Goal: Obtain resource: Download file/media

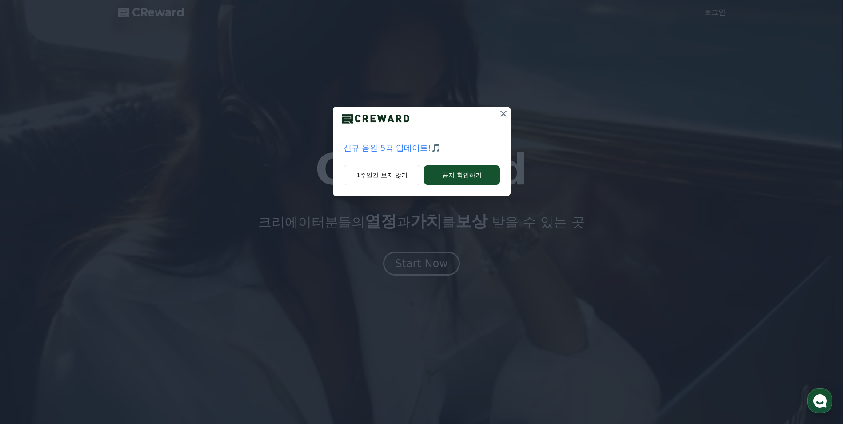
click at [423, 264] on div "신규 음원 5곡 업데이트!🎵 1주일간 보지 않기 공지 확인하기" at bounding box center [421, 212] width 843 height 424
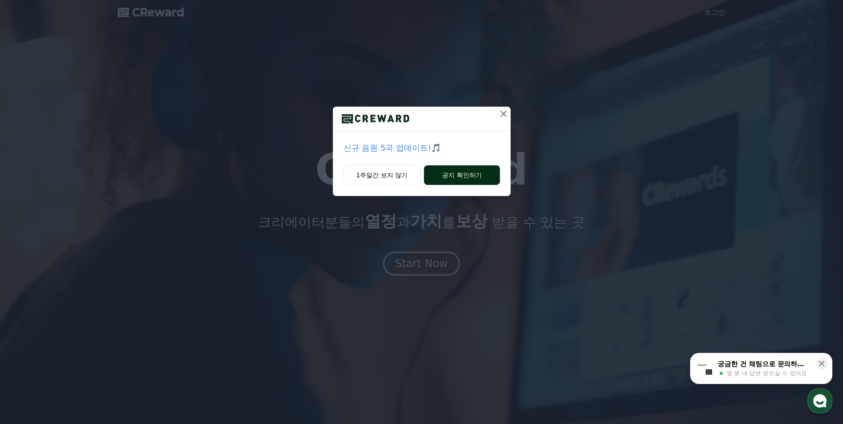
click at [452, 178] on button "공지 확인하기" at bounding box center [462, 175] width 76 height 20
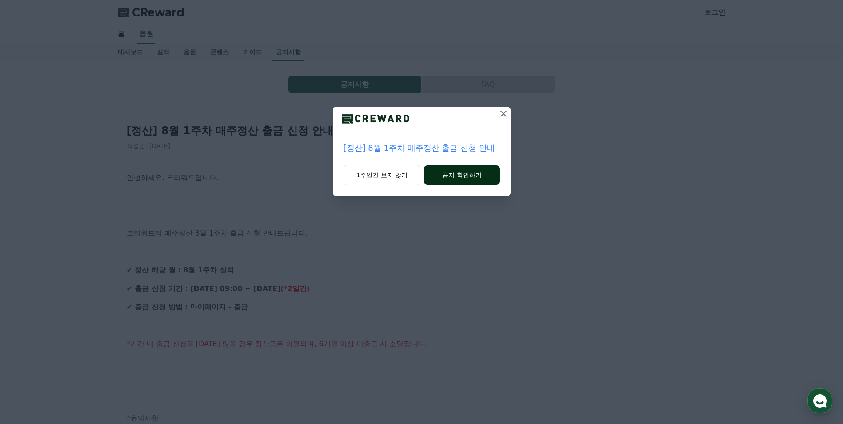
click at [474, 173] on button "공지 확인하기" at bounding box center [462, 175] width 76 height 20
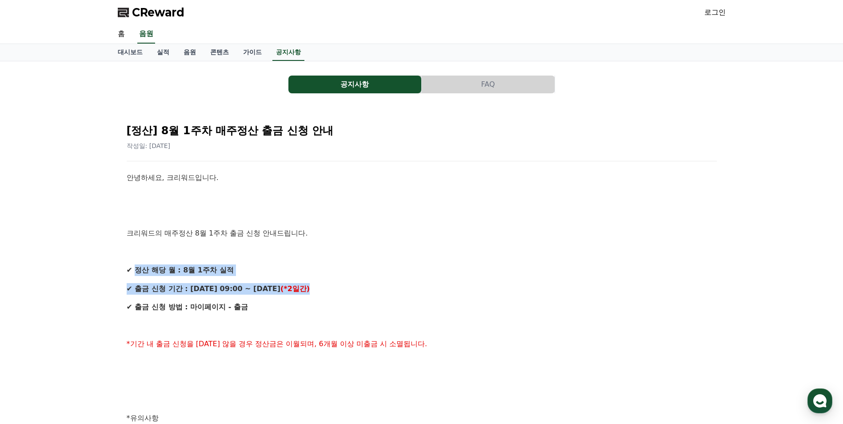
drag, startPoint x: 140, startPoint y: 270, endPoint x: 338, endPoint y: 291, distance: 199.4
click at [338, 291] on div "안녕하세요, 크리워드입니다. 크리워드의 매주정산 8월 1주차 출금 신청 안내드립니다. ✔ 정산 해당 월 : 8월 1주차 실적 ✔ 출금 신청 기…" at bounding box center [422, 427] width 590 height 511
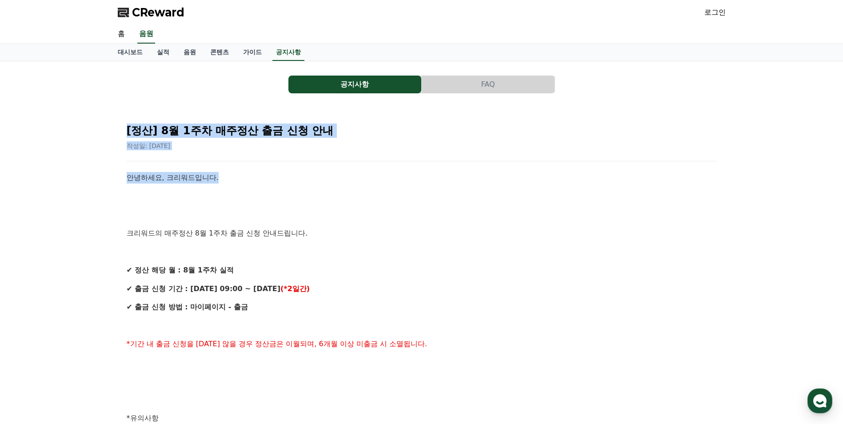
drag, startPoint x: 126, startPoint y: 132, endPoint x: 357, endPoint y: 183, distance: 236.4
click at [357, 183] on div "[정산] 8월 1주차 매주정산 출금 신청 안내 작성일: 2025-08-13 안녕하세요, 크리워드입니다. 크리워드의 매주정산 8월 1주차 출금 …" at bounding box center [422, 413] width 594 height 597
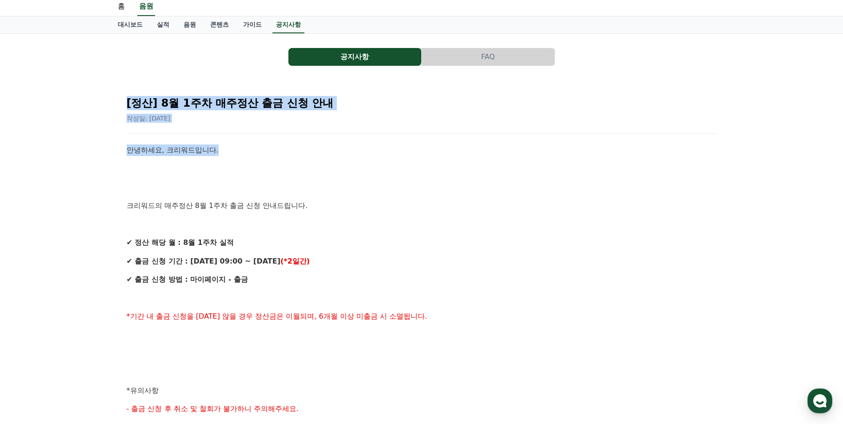
scroll to position [37, 0]
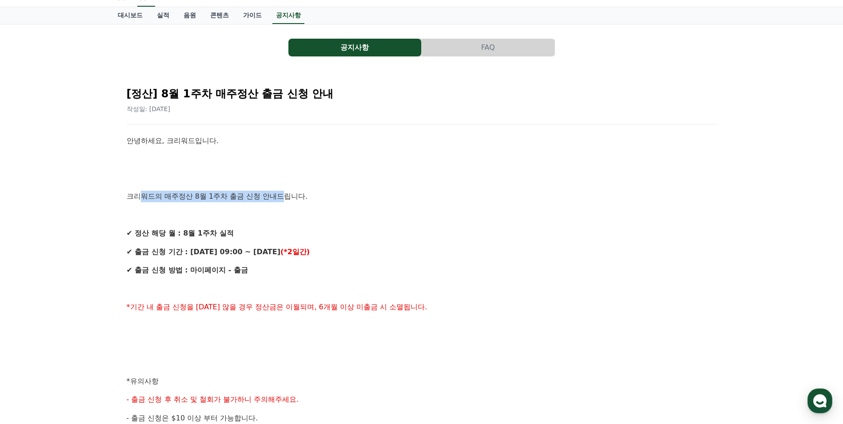
drag, startPoint x: 137, startPoint y: 195, endPoint x: 281, endPoint y: 197, distance: 144.1
click at [281, 197] on p "크리워드의 매주정산 8월 1주차 출금 신청 안내드립니다." at bounding box center [422, 197] width 590 height 12
drag, startPoint x: 281, startPoint y: 197, endPoint x: 213, endPoint y: 201, distance: 69.1
click at [213, 201] on p "크리워드의 매주정산 8월 1주차 출금 신청 안내드립니다." at bounding box center [422, 197] width 590 height 12
drag, startPoint x: 185, startPoint y: 197, endPoint x: 321, endPoint y: 198, distance: 136.1
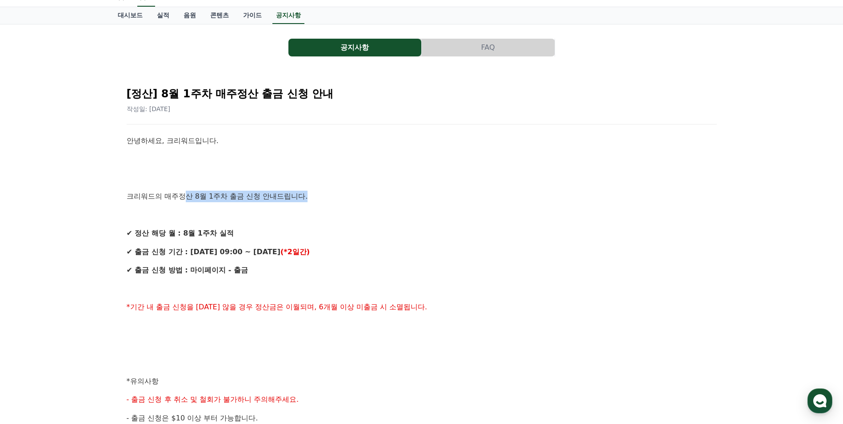
click at [321, 198] on p "크리워드의 매주정산 8월 1주차 출금 신청 안내드립니다." at bounding box center [422, 197] width 590 height 12
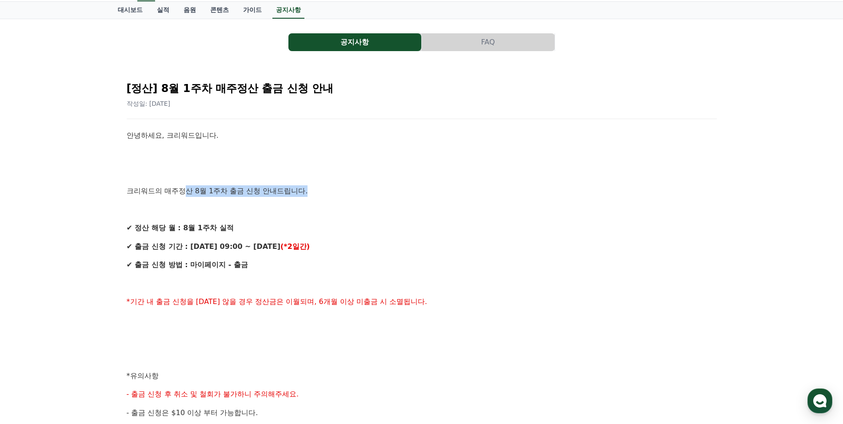
scroll to position [74, 0]
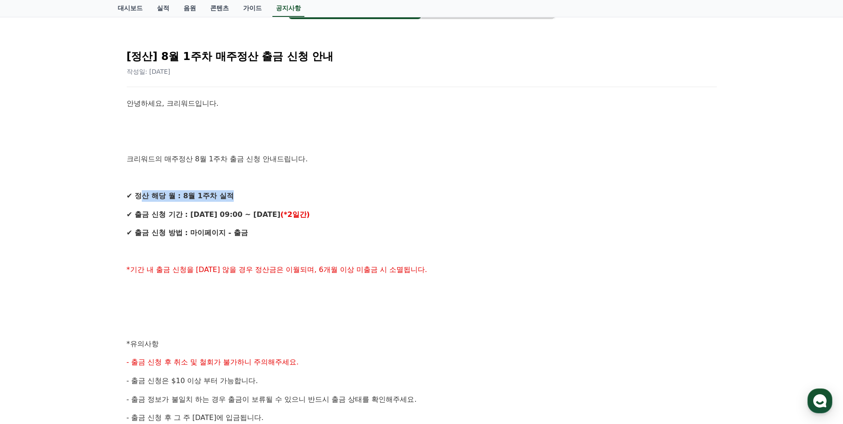
drag, startPoint x: 144, startPoint y: 196, endPoint x: 281, endPoint y: 200, distance: 137.0
click at [281, 200] on p "✔ 정산 해당 월 : 8월 1주차 실적" at bounding box center [422, 196] width 590 height 12
drag, startPoint x: 146, startPoint y: 215, endPoint x: 341, endPoint y: 216, distance: 194.3
click at [341, 216] on p "✔ 출금 신청 기간 : 8/13 (수) 09:00 ~ 8/14 (목) (*2일간)" at bounding box center [422, 215] width 590 height 12
drag, startPoint x: 142, startPoint y: 229, endPoint x: 313, endPoint y: 233, distance: 170.8
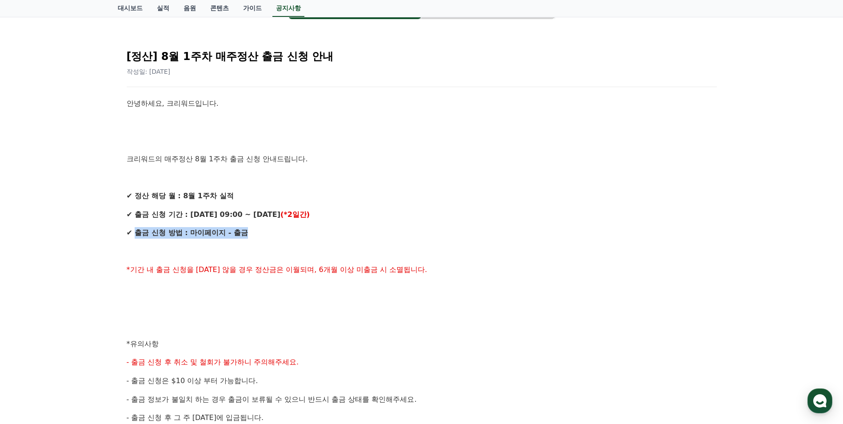
click at [313, 233] on p "✔ 출금 신청 방법 : 마이페이지 - 출금" at bounding box center [422, 233] width 590 height 12
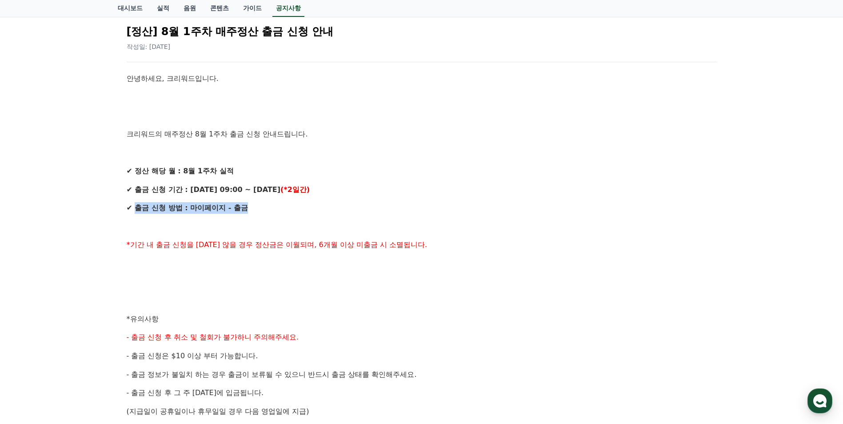
scroll to position [111, 0]
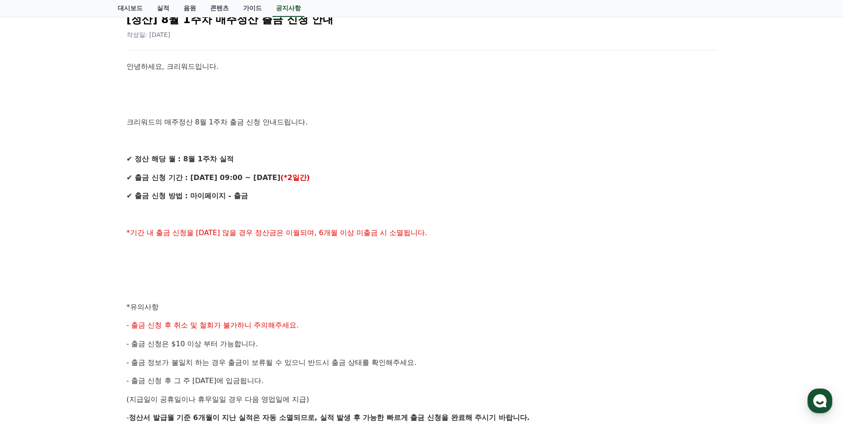
drag, startPoint x: 134, startPoint y: 239, endPoint x: 357, endPoint y: 240, distance: 222.8
click at [357, 240] on div "안녕하세요, 크리워드입니다. 크리워드의 매주정산 8월 1주차 출금 신청 안내드립니다. ✔ 정산 해당 월 : 8월 1주차 실적 ✔ 출금 신청 기…" at bounding box center [422, 316] width 590 height 511
click at [202, 241] on div "안녕하세요, 크리워드입니다. 크리워드의 매주정산 8월 1주차 출금 신청 안내드립니다. ✔ 정산 해당 월 : 8월 1주차 실적 ✔ 출금 신청 기…" at bounding box center [422, 316] width 590 height 511
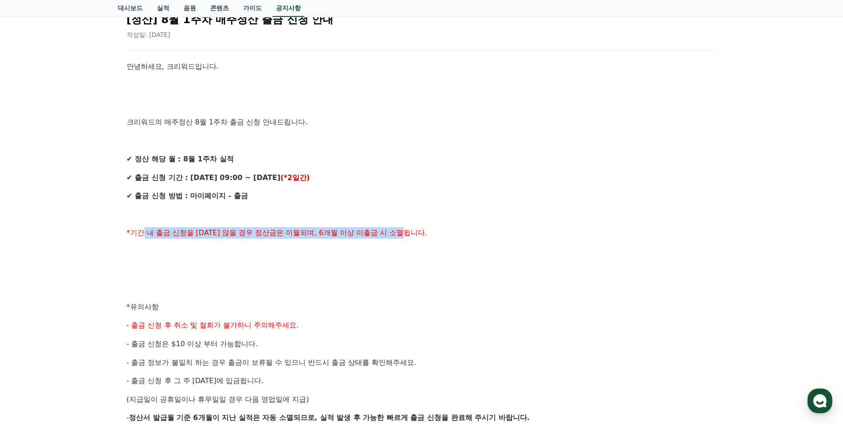
drag, startPoint x: 142, startPoint y: 228, endPoint x: 452, endPoint y: 235, distance: 310.0
click at [452, 235] on p "*기간 내 출금 신청을 하지 않을 경우 정산금은 이월되며, 6개월 이상 미출금 시 소멸됩니다." at bounding box center [422, 233] width 590 height 12
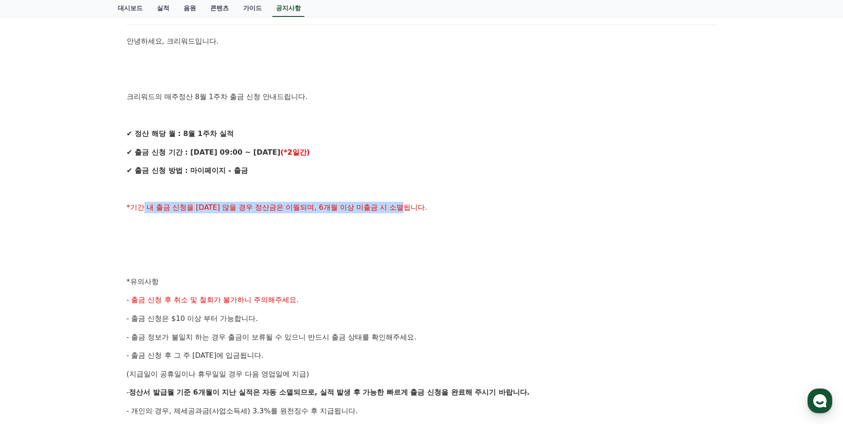
scroll to position [148, 0]
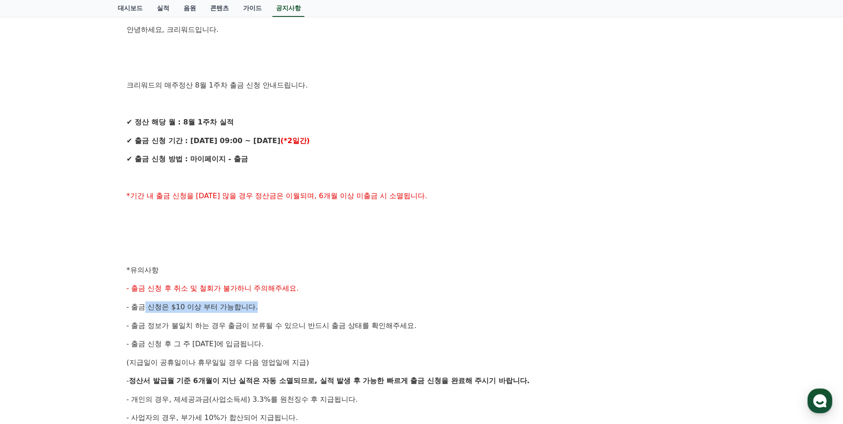
drag, startPoint x: 144, startPoint y: 309, endPoint x: 275, endPoint y: 309, distance: 131.2
click at [275, 309] on p "- 출금 신청은 $10 이상 부터 가능합니다." at bounding box center [422, 307] width 590 height 12
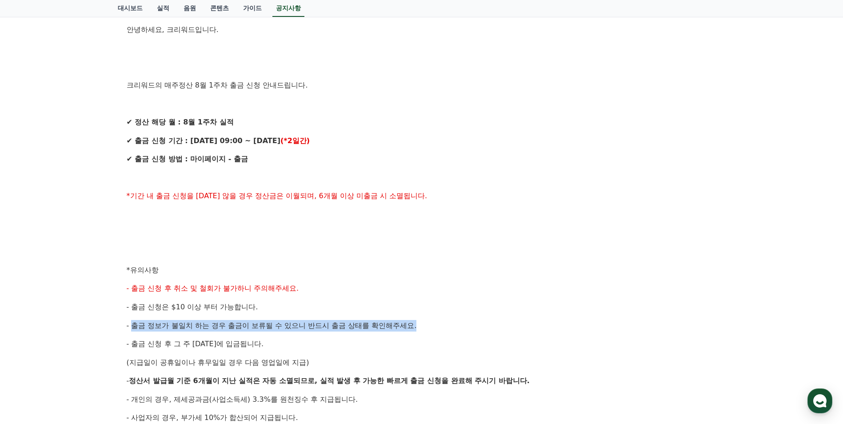
drag, startPoint x: 134, startPoint y: 325, endPoint x: 439, endPoint y: 326, distance: 304.6
click at [439, 326] on p "- 출금 정보가 불일치 하는 경우 출금이 보류될 수 있으니 반드시 출금 상태를 확인해주세요." at bounding box center [422, 326] width 590 height 12
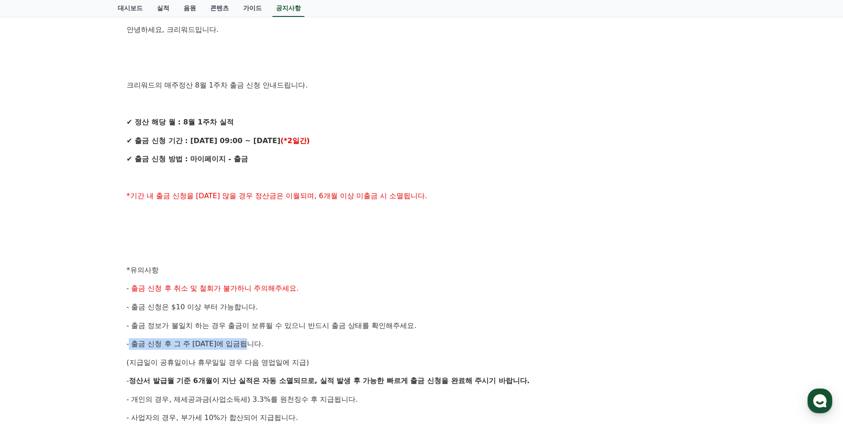
drag, startPoint x: 129, startPoint y: 345, endPoint x: 320, endPoint y: 349, distance: 190.8
click at [320, 349] on p "- 출금 신청 후 그 주 금요일에 입금됩니다." at bounding box center [422, 344] width 590 height 12
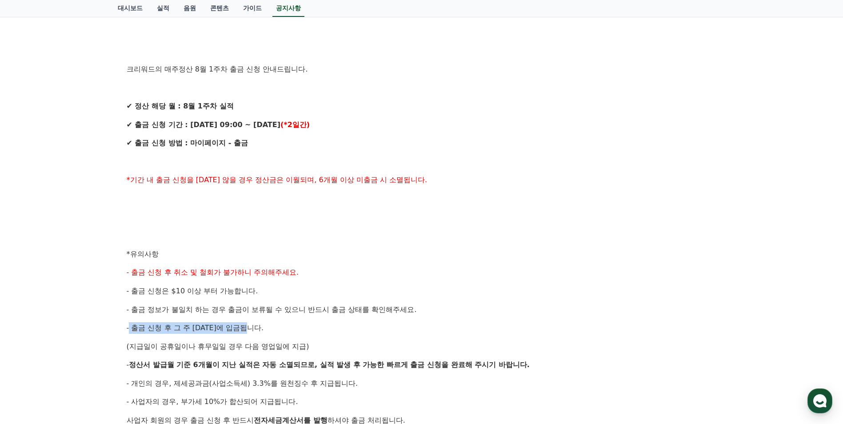
scroll to position [185, 0]
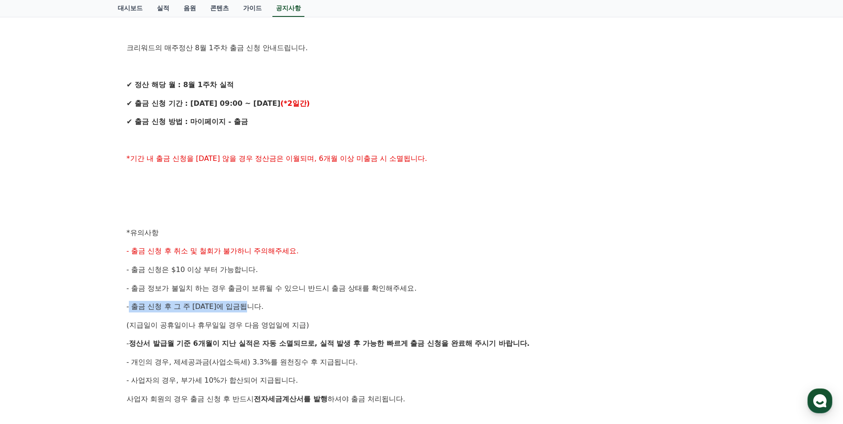
drag, startPoint x: 123, startPoint y: 329, endPoint x: 318, endPoint y: 328, distance: 195.2
click at [318, 328] on div "[정산] 8월 1주차 매주정산 출금 신청 안내 작성일: 2025-08-13 안녕하세요, 크리워드입니다. 크리워드의 매주정산 8월 1주차 출금 …" at bounding box center [421, 228] width 601 height 604
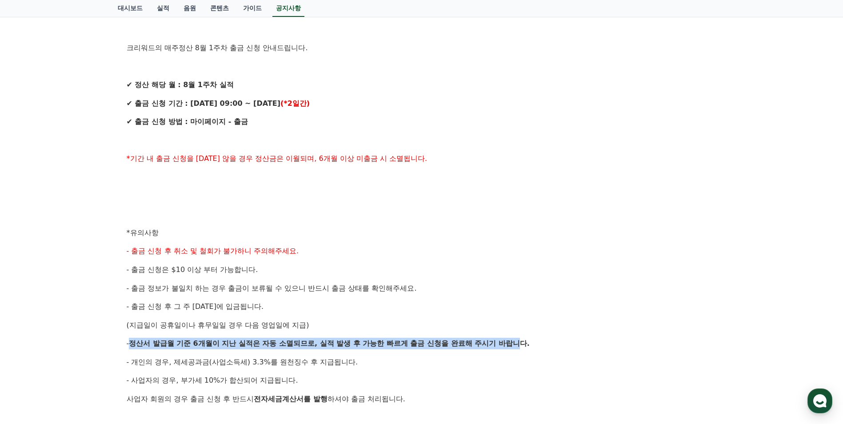
drag, startPoint x: 134, startPoint y: 342, endPoint x: 522, endPoint y: 342, distance: 388.1
click at [522, 342] on p "- 정산서 발급월 기준 6개월이 지난 실적은 자동 소멸되므로, 실적 발생 후 가능한 빠르게 출금 신청을 완료해 주시기 바랍니다." at bounding box center [422, 344] width 590 height 12
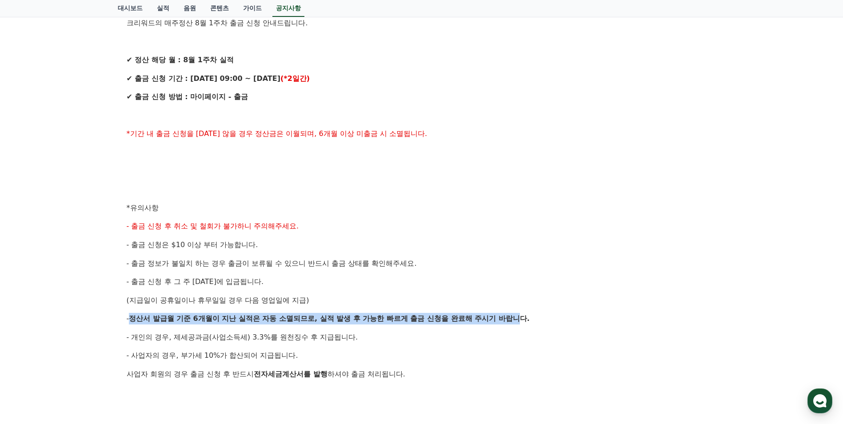
scroll to position [222, 0]
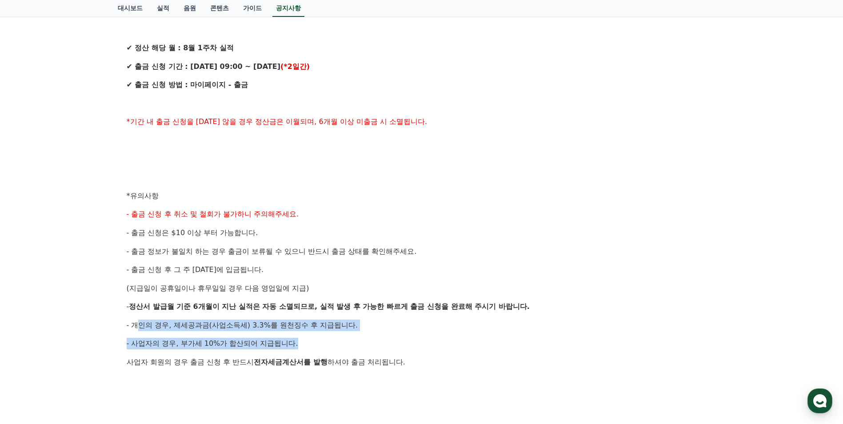
drag, startPoint x: 136, startPoint y: 329, endPoint x: 391, endPoint y: 335, distance: 255.7
click at [391, 335] on div "안녕하세요, 크리워드입니다. 크리워드의 매주정산 8월 1주차 출금 신청 안내드립니다. ✔ 정산 해당 월 : 8월 1주차 실적 ✔ 출금 신청 기…" at bounding box center [422, 205] width 590 height 511
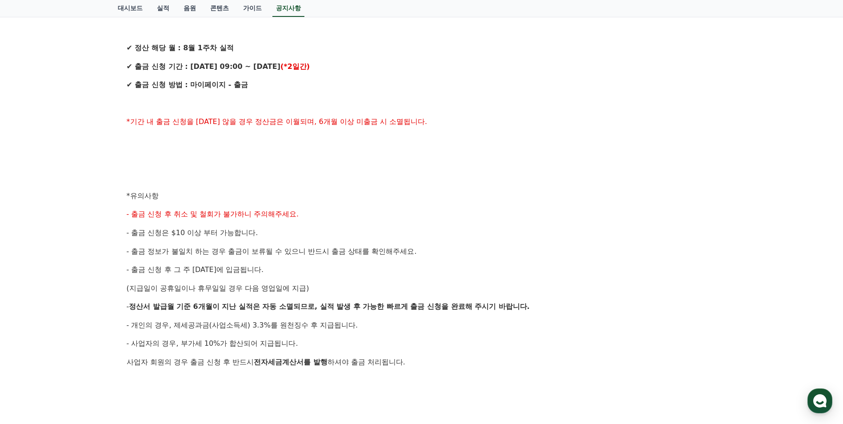
click at [190, 386] on p at bounding box center [422, 381] width 590 height 12
drag, startPoint x: 132, startPoint y: 358, endPoint x: 513, endPoint y: 360, distance: 380.6
click at [513, 360] on p "사업자 회원의 경우 출금 신청 후 반드시 전자세금계산서를 발행 하셔야 출금 처리됩니다." at bounding box center [422, 363] width 590 height 12
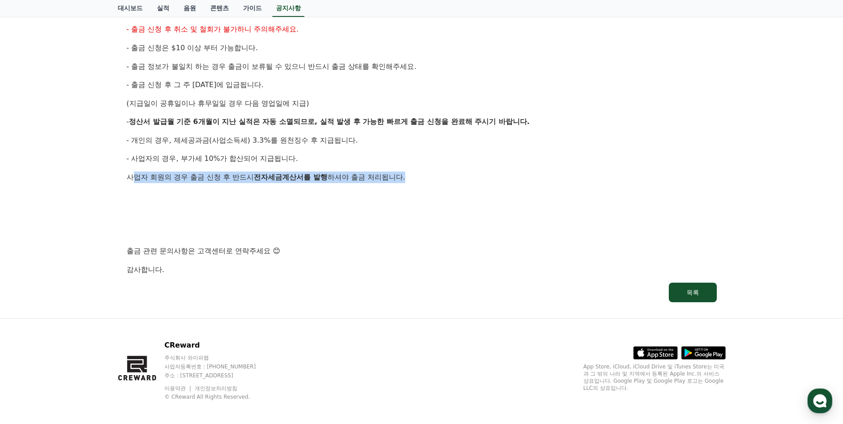
scroll to position [408, 0]
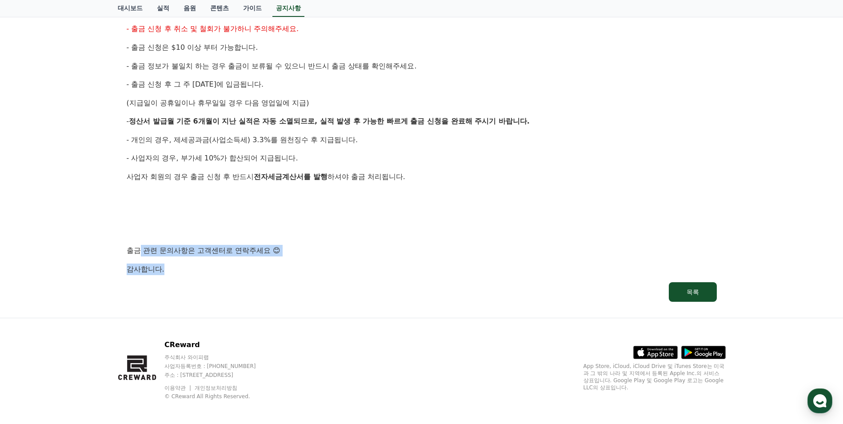
drag, startPoint x: 150, startPoint y: 253, endPoint x: 323, endPoint y: 279, distance: 174.9
click at [323, 279] on div "[정산] 8월 1주차 매주정산 출금 신청 안내 작성일: 2025-08-13 안녕하세요, 크리워드입니다. 크리워드의 매주정산 8월 1주차 출금 …" at bounding box center [422, 5] width 594 height 597
drag, startPoint x: 323, startPoint y: 279, endPoint x: 293, endPoint y: 288, distance: 31.4
click at [293, 288] on link "목록" at bounding box center [422, 292] width 590 height 20
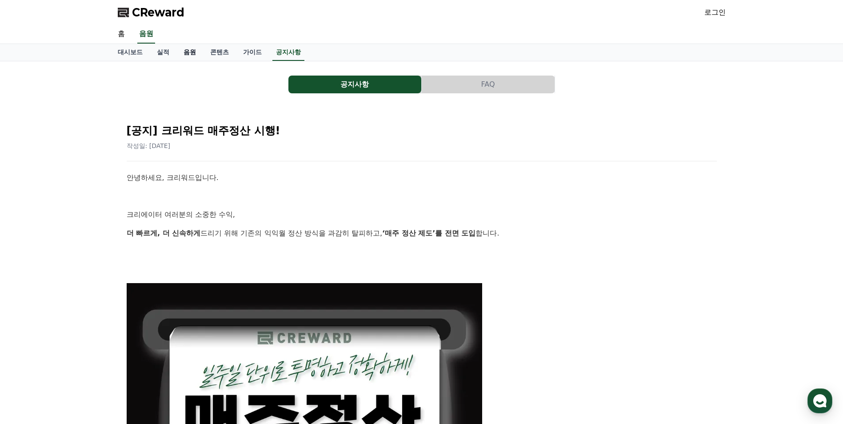
click at [193, 56] on link "음원" at bounding box center [190, 52] width 27 height 17
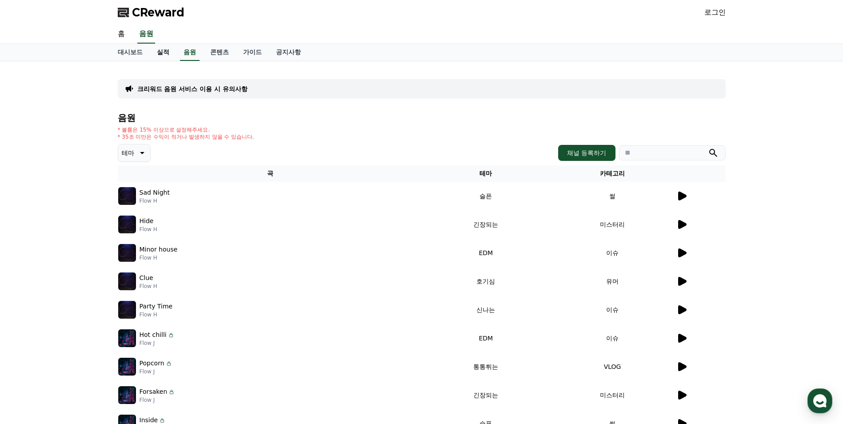
click at [166, 55] on link "실적" at bounding box center [163, 52] width 27 height 17
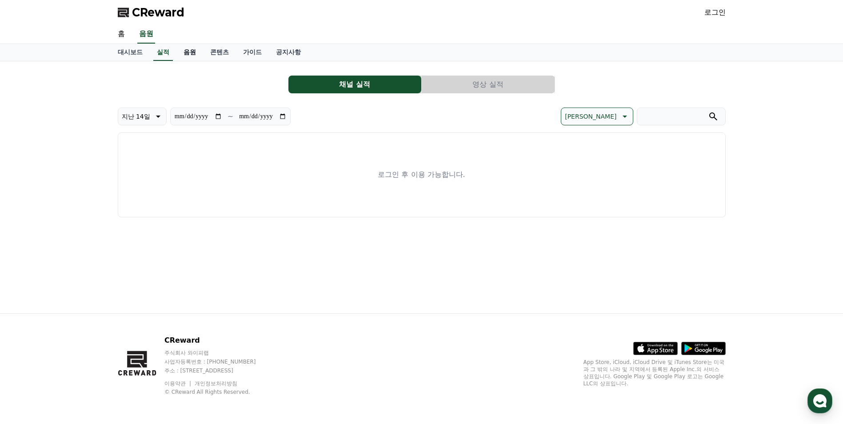
click at [192, 54] on link "음원" at bounding box center [190, 52] width 27 height 17
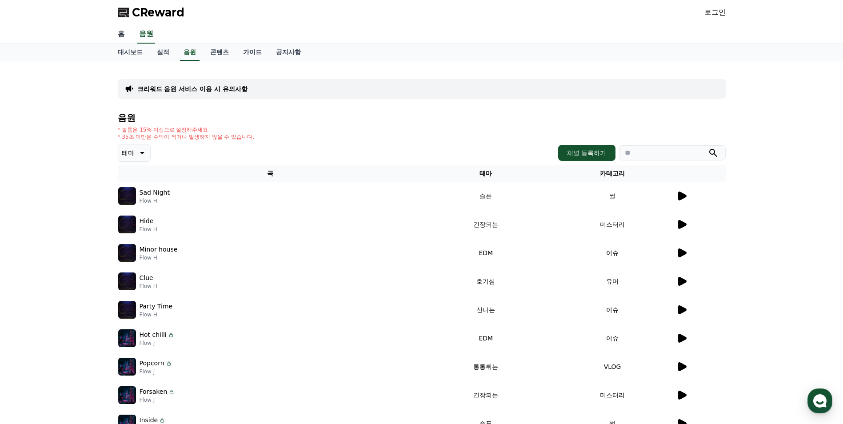
click at [117, 37] on link "홈" at bounding box center [121, 34] width 21 height 19
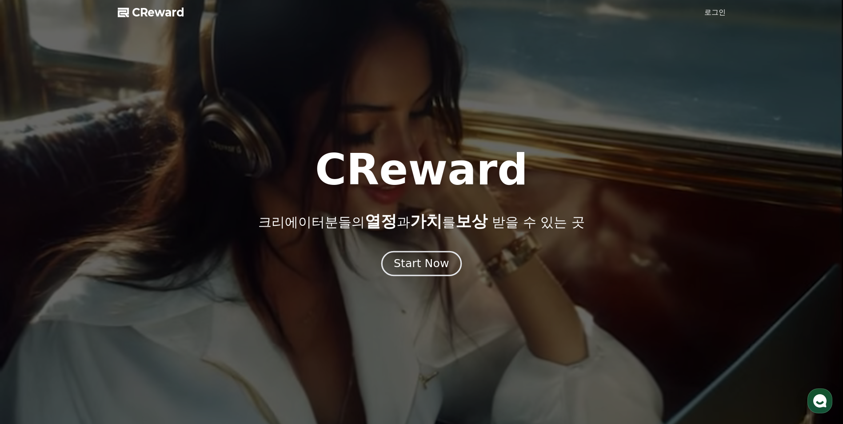
click at [428, 265] on div "Start Now" at bounding box center [421, 263] width 55 height 15
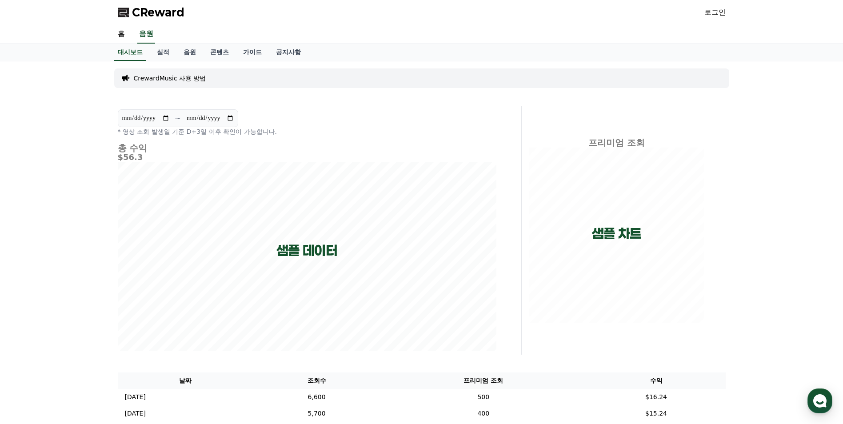
click at [714, 15] on link "로그인" at bounding box center [715, 12] width 21 height 11
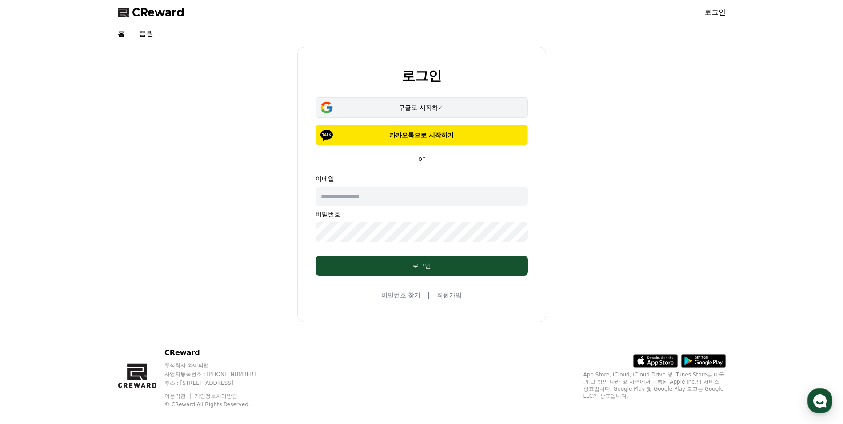
click at [437, 104] on div "구글로 시작하기" at bounding box center [422, 107] width 187 height 9
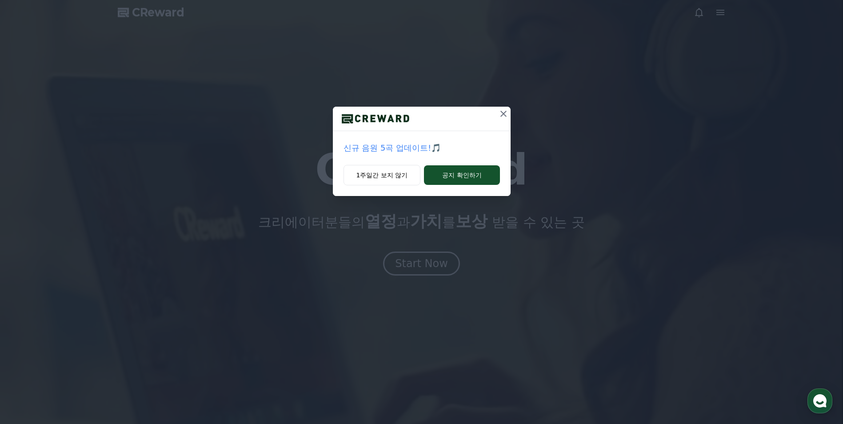
click at [505, 118] on icon at bounding box center [503, 113] width 11 height 11
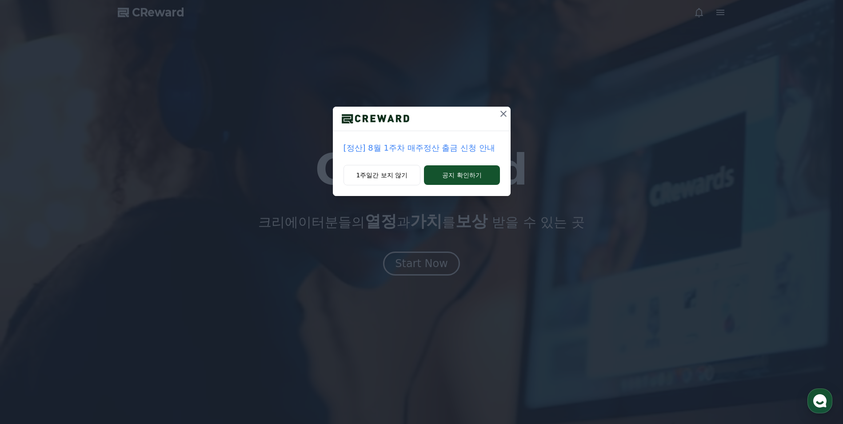
click at [503, 114] on icon at bounding box center [504, 114] width 6 height 6
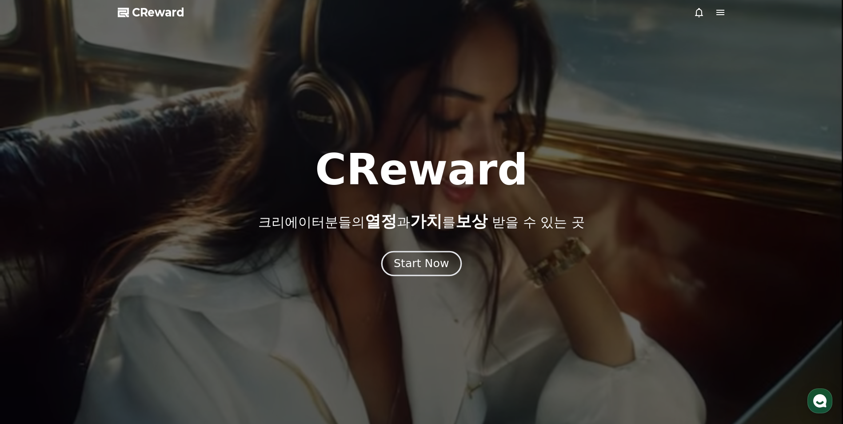
click at [434, 269] on div "Start Now" at bounding box center [421, 263] width 55 height 15
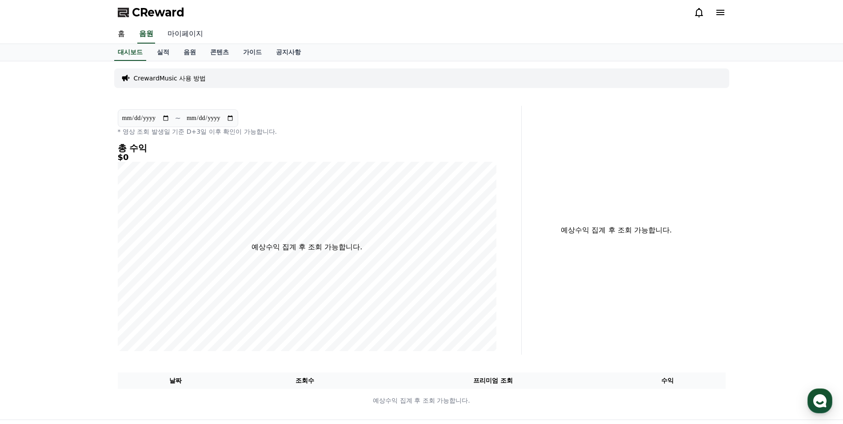
click at [179, 37] on link "마이페이지" at bounding box center [186, 34] width 50 height 19
select select "**********"
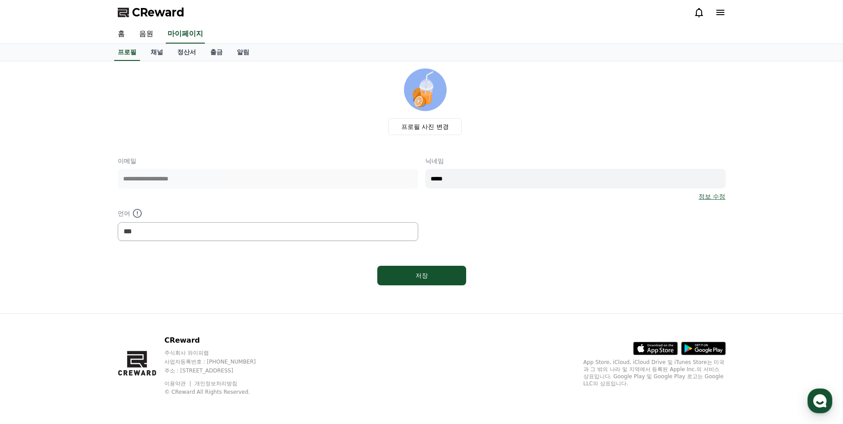
drag, startPoint x: 429, startPoint y: 187, endPoint x: 525, endPoint y: 187, distance: 95.6
click at [525, 187] on div "닉네임 ***** 정보 수정" at bounding box center [575, 179] width 301 height 44
click at [438, 188] on input "*****" at bounding box center [575, 179] width 301 height 20
click at [508, 232] on div "**********" at bounding box center [422, 199] width 608 height 84
click at [150, 36] on link "음원" at bounding box center [146, 34] width 28 height 19
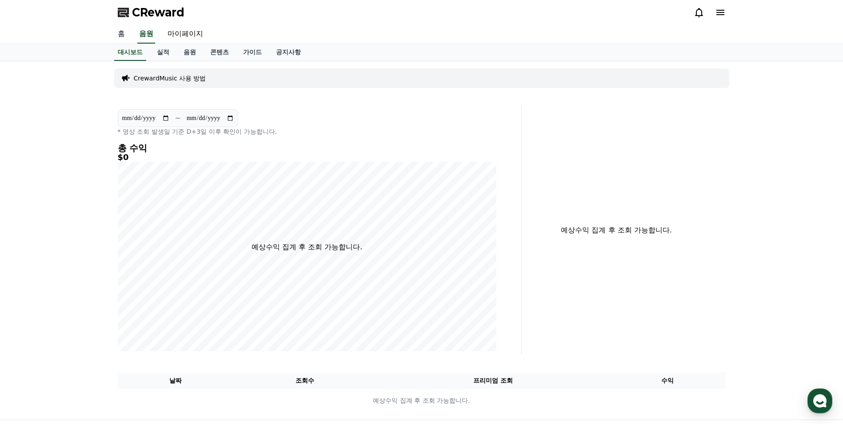
click at [122, 34] on link "홈" at bounding box center [121, 34] width 21 height 19
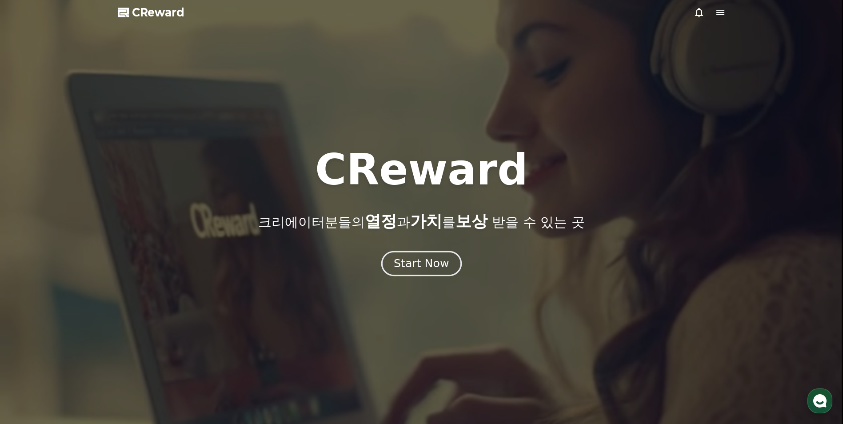
click at [429, 269] on div "Start Now" at bounding box center [421, 263] width 55 height 15
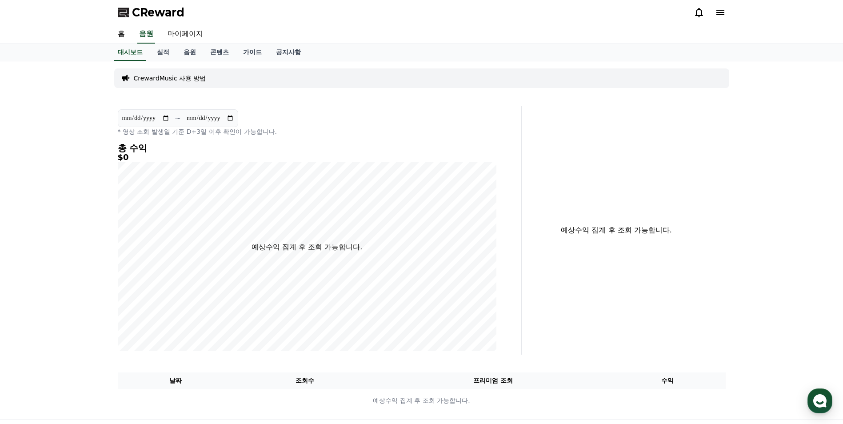
click at [722, 16] on icon at bounding box center [720, 12] width 11 height 11
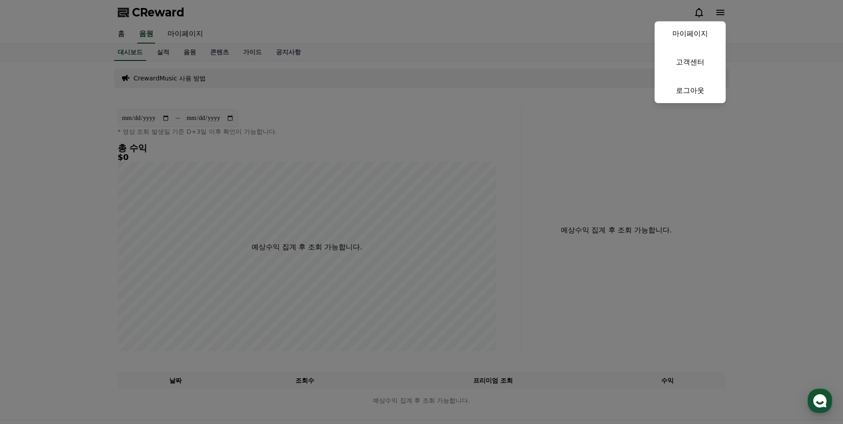
click at [720, 15] on button "close" at bounding box center [421, 212] width 843 height 424
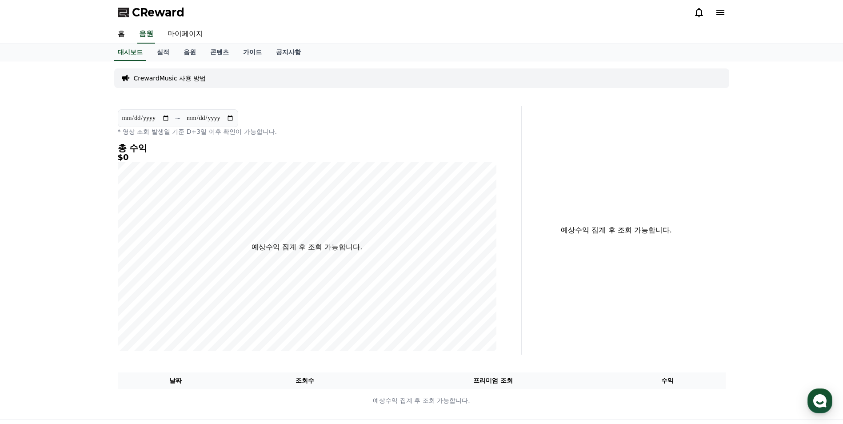
click at [177, 81] on p "CrewardMusic 사용 방법" at bounding box center [170, 78] width 72 height 9
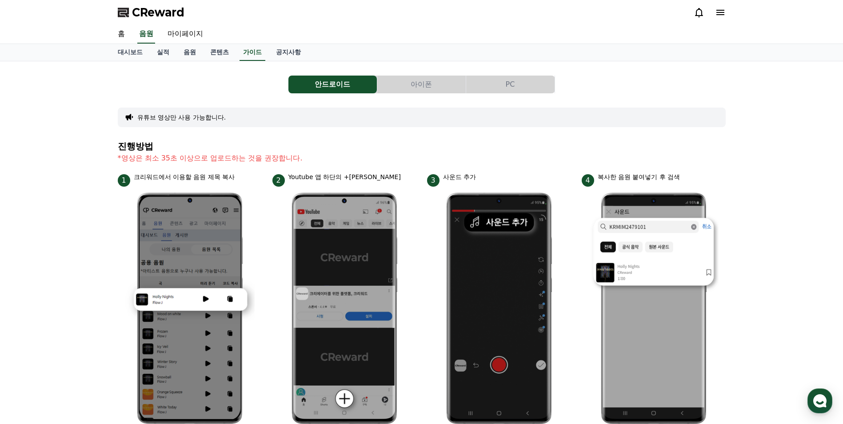
click at [504, 84] on button "PC" at bounding box center [510, 85] width 88 height 18
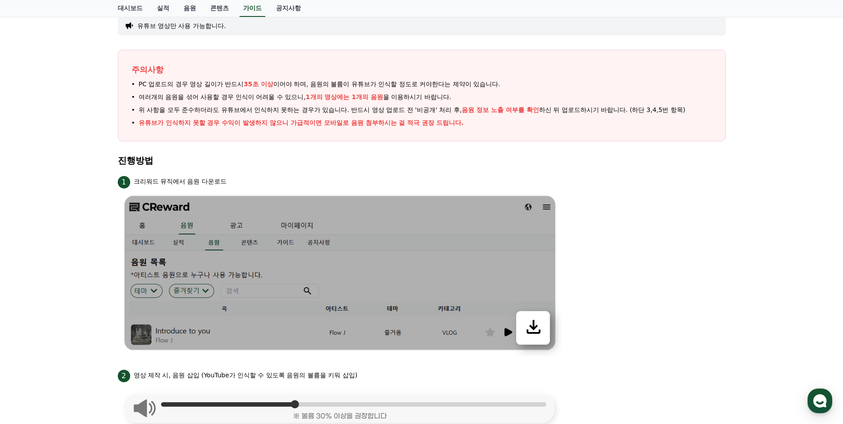
scroll to position [111, 0]
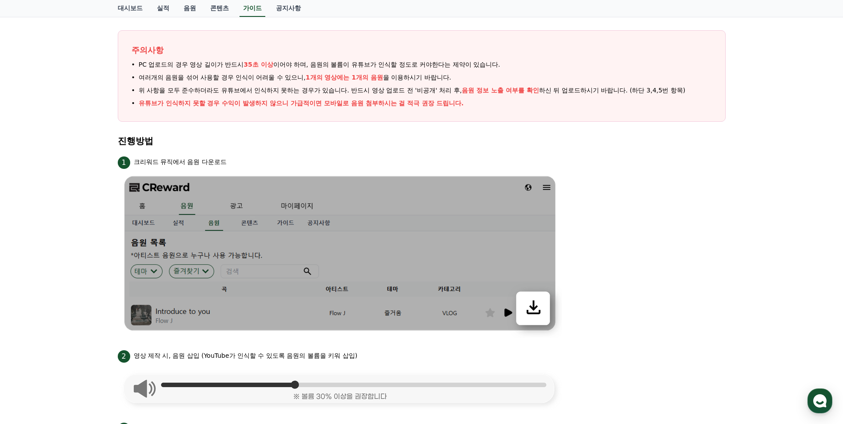
drag, startPoint x: 140, startPoint y: 165, endPoint x: 236, endPoint y: 161, distance: 96.5
click at [236, 161] on div "1 크리워드 뮤직에서 음원 다운로드" at bounding box center [422, 162] width 608 height 14
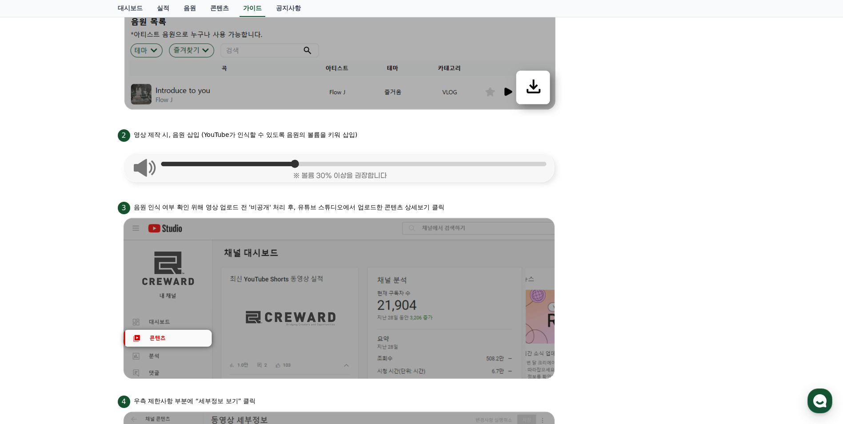
scroll to position [333, 0]
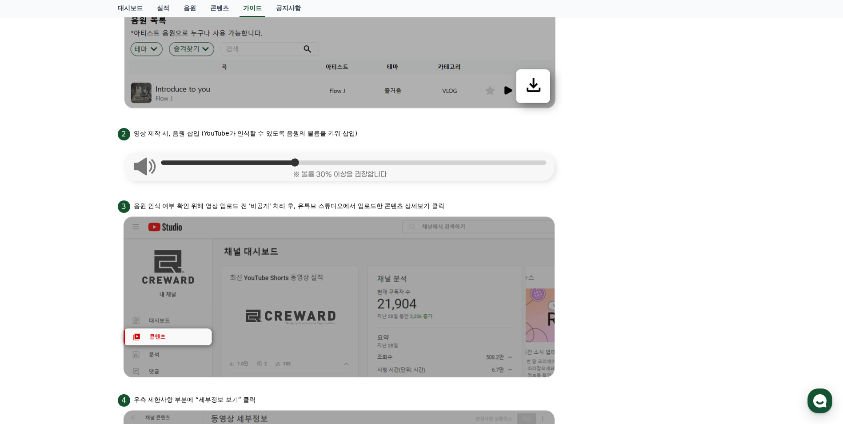
drag, startPoint x: 144, startPoint y: 206, endPoint x: 491, endPoint y: 205, distance: 346.8
click at [491, 205] on div "3 음원 인식 여부 확인 위해 영상 업로드 전 '비공개' 처리 후, 유튜브 스튜디오에서 업로드한 콘텐츠 상세보기 클릭" at bounding box center [422, 206] width 608 height 14
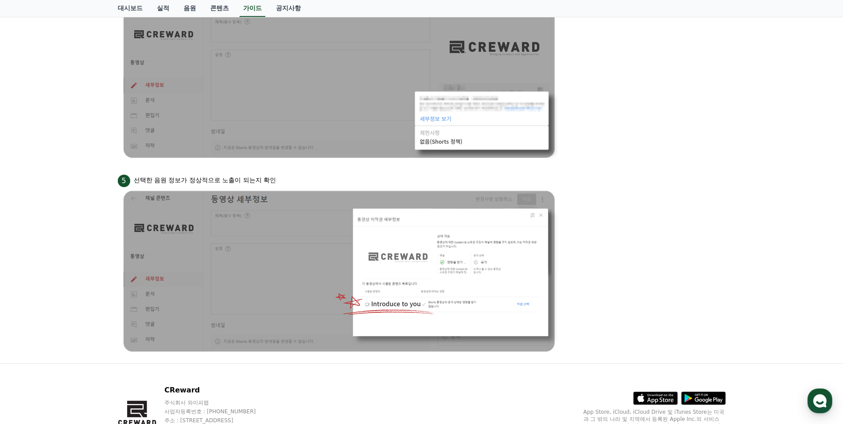
scroll to position [797, 0]
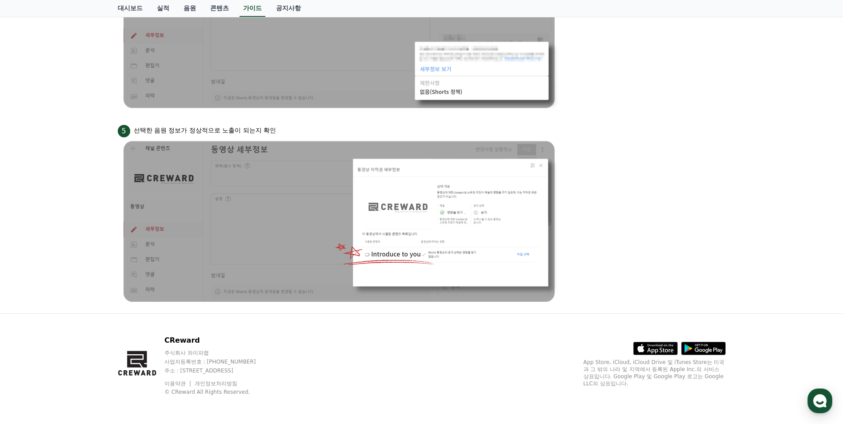
drag, startPoint x: 156, startPoint y: 132, endPoint x: 305, endPoint y: 131, distance: 149.4
click at [305, 131] on div "5 선택한 음원 정보가 정상적으로 노출이 되는지 확인" at bounding box center [422, 130] width 608 height 14
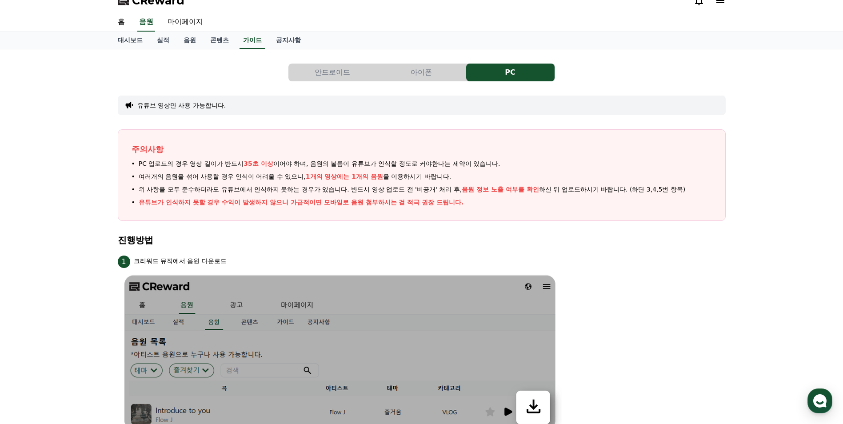
scroll to position [0, 0]
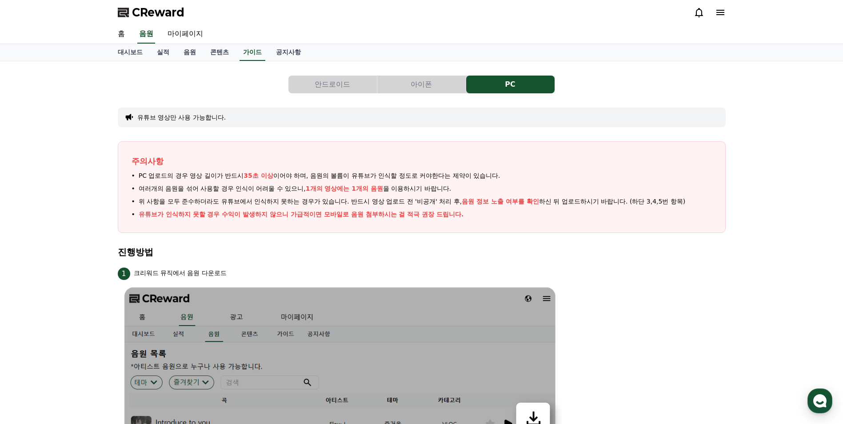
drag, startPoint x: 141, startPoint y: 178, endPoint x: 501, endPoint y: 173, distance: 359.7
click at [501, 173] on span "PC 업로드의 경우 영상 길이가 반드시 35초 이상 이어야 하며, 음원의 볼륨이 유튜브가 인식할 정도로 커야한다는 제약이 있습니다." at bounding box center [320, 175] width 362 height 9
click at [389, 190] on span "여러개의 음원을 섞어 사용할 경우 인식이 어려울 수 있으니, 1개의 영상에는 1개의 음원 을 이용하시기 바랍니다." at bounding box center [295, 188] width 313 height 9
click at [344, 187] on span "1개의 영상에는 1개의 음원" at bounding box center [344, 188] width 77 height 7
click at [429, 188] on span "여러개의 음원을 섞어 사용할 경우 인식이 어려울 수 있으니, 1개의 영상에는 1개의 음원 을 이용하시기 바랍니다." at bounding box center [295, 188] width 313 height 9
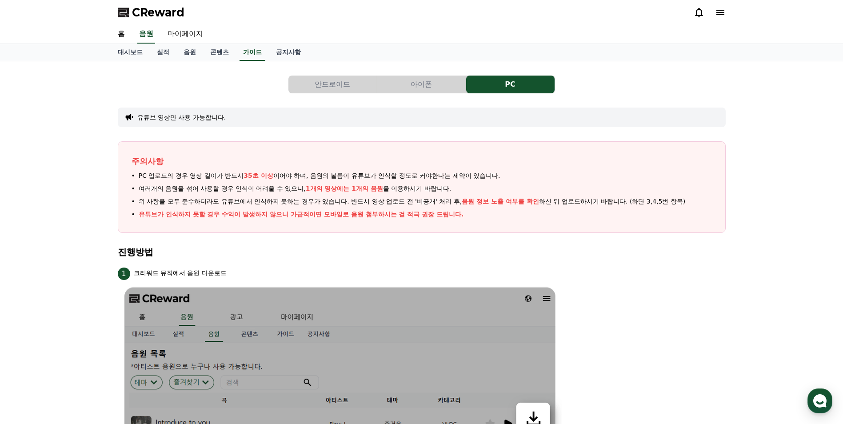
drag, startPoint x: 432, startPoint y: 188, endPoint x: 77, endPoint y: 216, distance: 355.9
click at [212, 203] on span "위 사항을 모두 준수하더라도 유튜브에서 인식하지 못하는 경우가 있습니다. 반드시 영상 업로드 전 '비공개' 처리 후, 음원 정보 노출 여부를 …" at bounding box center [412, 201] width 547 height 9
click at [235, 205] on span "위 사항을 모두 준수하더라도 유튜브에서 인식하지 못하는 경우가 있습니다. 반드시 영상 업로드 전 '비공개' 처리 후, 음원 정보 노출 여부를 …" at bounding box center [412, 201] width 547 height 9
click at [483, 208] on ul "PC 업로드의 경우 영상 길이가 반드시 35초 이상 이어야 하며, 음원의 볼륨이 유튜브가 인식할 정도로 커야한다는 제약이 있습니다. 여러개의 …" at bounding box center [422, 195] width 581 height 48
click at [515, 208] on ul "PC 업로드의 경우 영상 길이가 반드시 35초 이상 이어야 하며, 음원의 볼륨이 유튜브가 인식할 정도로 커야한다는 제약이 있습니다. 여러개의 …" at bounding box center [422, 195] width 581 height 48
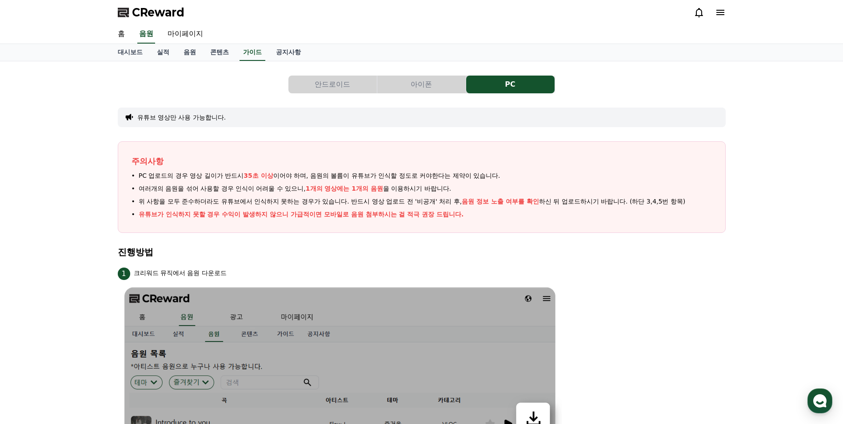
click at [478, 206] on ul "PC 업로드의 경우 영상 길이가 반드시 35초 이상 이어야 하며, 음원의 볼륨이 유튜브가 인식할 정도로 커야한다는 제약이 있습니다. 여러개의 …" at bounding box center [422, 195] width 581 height 48
click at [559, 208] on ul "PC 업로드의 경우 영상 길이가 반드시 35초 이상 이어야 하며, 음원의 볼륨이 유튜브가 인식할 정도로 커야한다는 제약이 있습니다. 여러개의 …" at bounding box center [422, 195] width 581 height 48
click at [131, 53] on link "대시보드" at bounding box center [130, 52] width 39 height 17
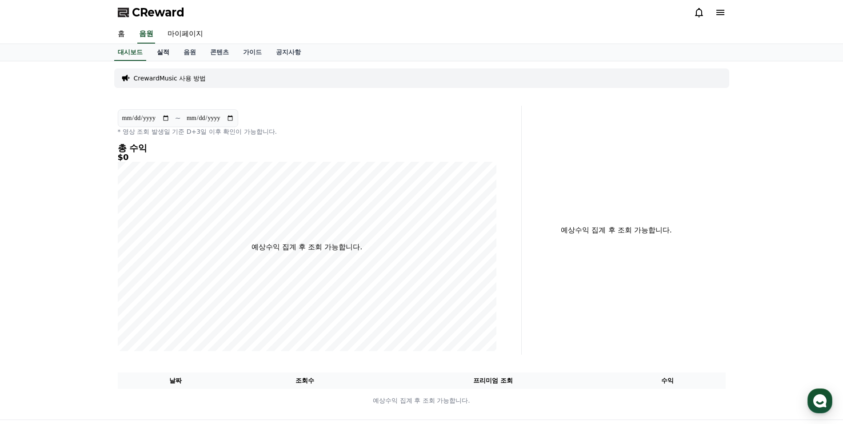
click at [170, 51] on link "실적" at bounding box center [163, 52] width 27 height 17
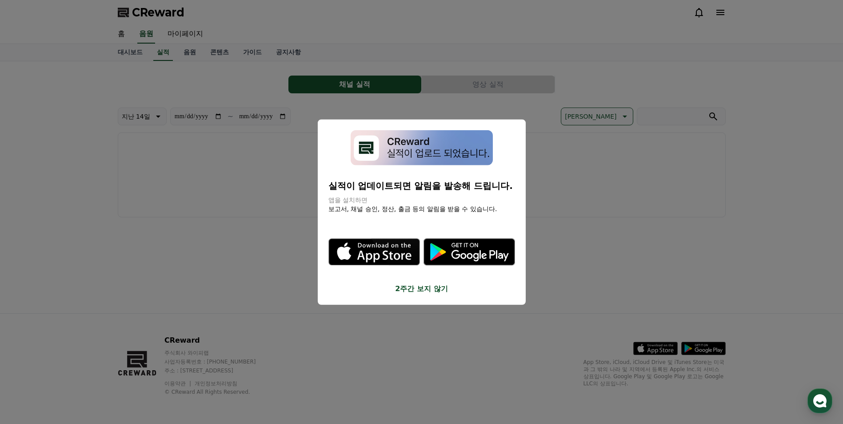
click at [267, 232] on button "close modal" at bounding box center [421, 212] width 843 height 424
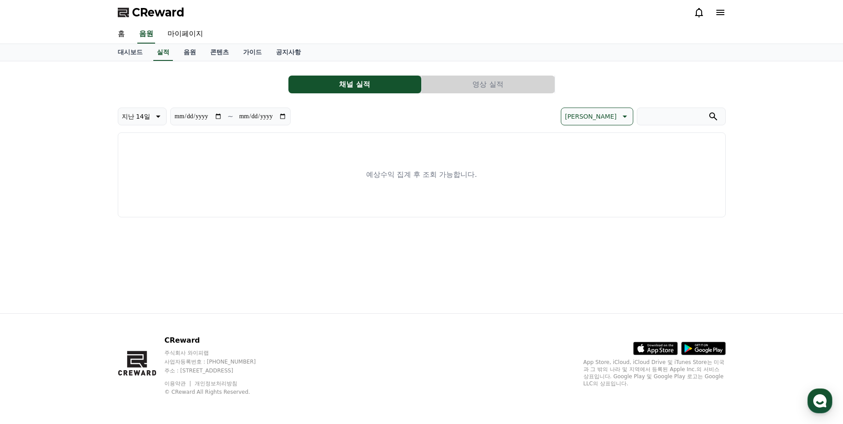
click at [461, 90] on button "영상 실적" at bounding box center [488, 85] width 133 height 18
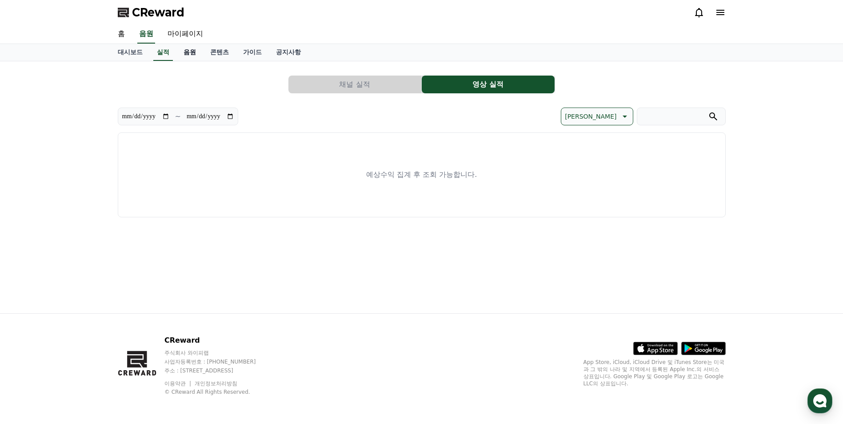
click at [193, 54] on link "음원" at bounding box center [190, 52] width 27 height 17
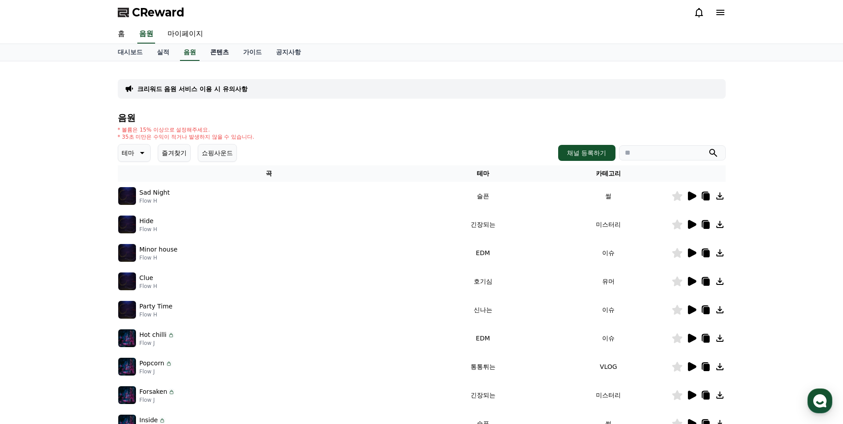
click at [213, 53] on link "콘텐츠" at bounding box center [219, 52] width 33 height 17
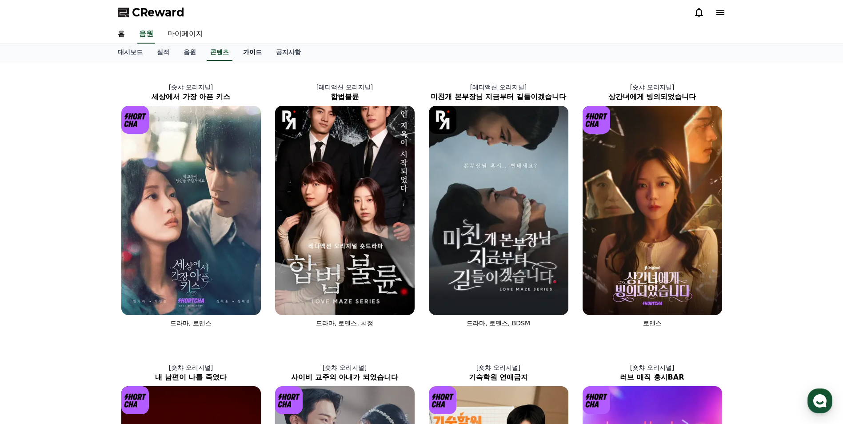
click at [245, 51] on link "가이드" at bounding box center [252, 52] width 33 height 17
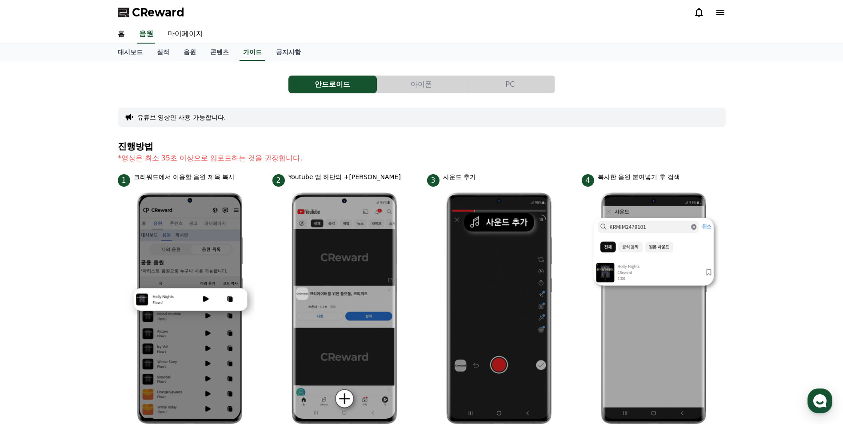
drag, startPoint x: 128, startPoint y: 159, endPoint x: 321, endPoint y: 161, distance: 192.5
click at [321, 161] on p "*영상은 최소 35초 이상으로 업로드하는 것을 권장합니다." at bounding box center [422, 158] width 608 height 11
click at [225, 56] on link "콘텐츠" at bounding box center [219, 52] width 33 height 17
click at [223, 55] on link "콘텐츠" at bounding box center [220, 52] width 26 height 17
click at [182, 55] on link "음원" at bounding box center [190, 52] width 27 height 17
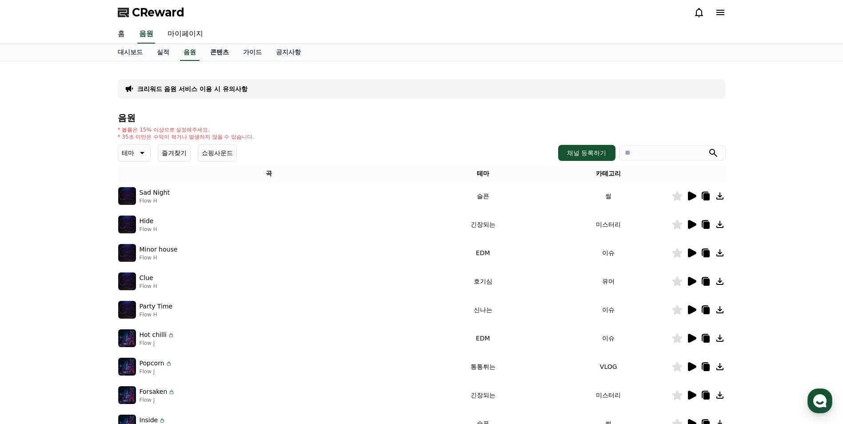
click at [213, 55] on link "콘텐츠" at bounding box center [219, 52] width 33 height 17
click at [195, 52] on link "음원" at bounding box center [190, 52] width 27 height 17
click at [212, 52] on link "콘텐츠" at bounding box center [219, 52] width 33 height 17
click at [242, 52] on link "가이드" at bounding box center [252, 52] width 33 height 17
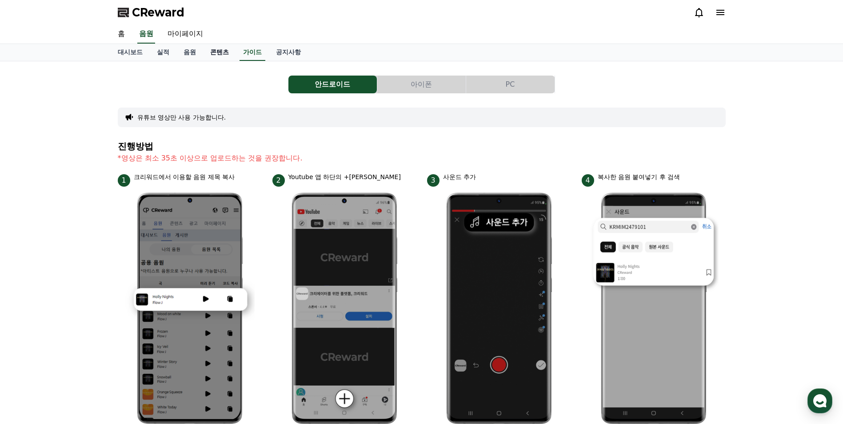
click at [226, 52] on link "콘텐츠" at bounding box center [219, 52] width 33 height 17
click at [192, 52] on link "음원" at bounding box center [190, 52] width 27 height 17
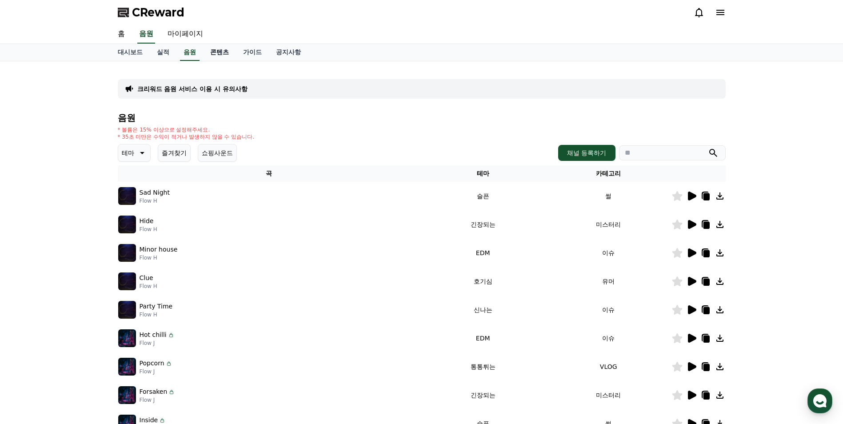
click at [220, 57] on link "콘텐츠" at bounding box center [219, 52] width 33 height 17
click at [219, 57] on link "콘텐츠" at bounding box center [220, 52] width 26 height 17
click at [249, 52] on link "가이드" at bounding box center [252, 52] width 33 height 17
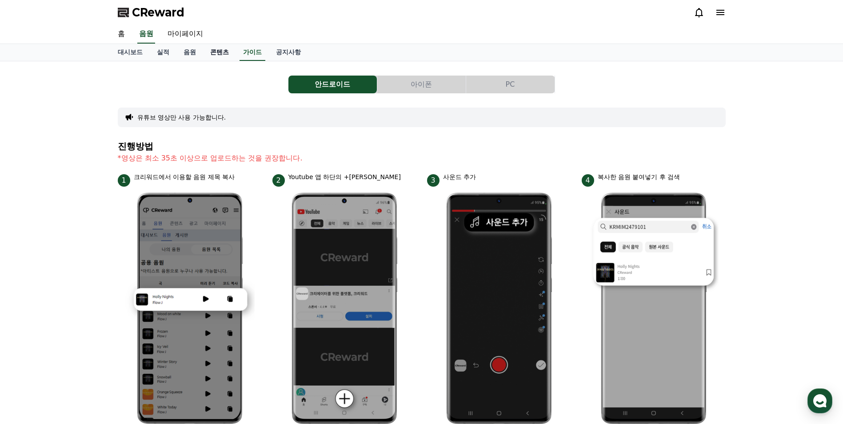
click at [219, 55] on link "콘텐츠" at bounding box center [219, 52] width 33 height 17
click at [194, 52] on link "음원" at bounding box center [190, 52] width 27 height 17
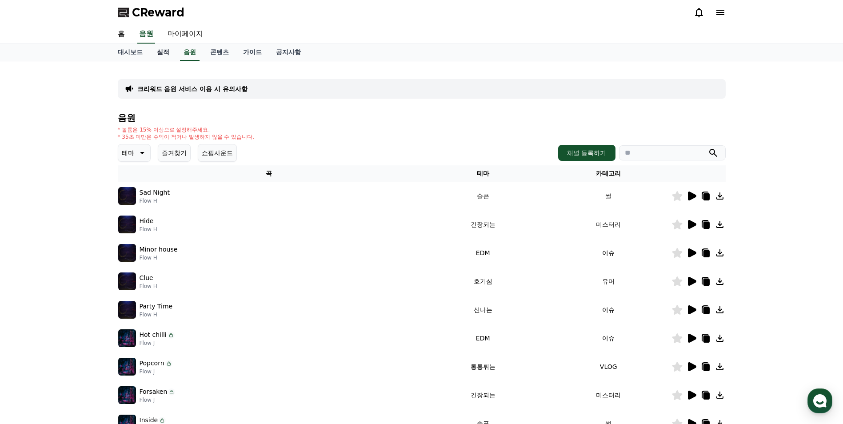
click at [164, 52] on link "실적" at bounding box center [163, 52] width 27 height 17
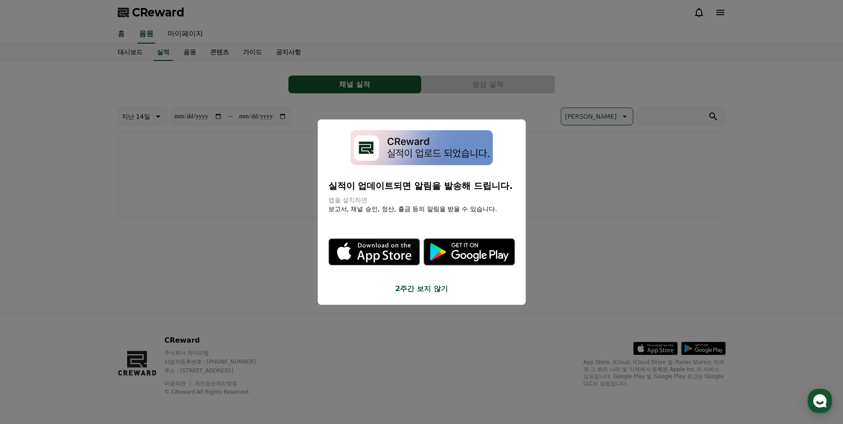
click at [247, 242] on button "close modal" at bounding box center [421, 212] width 843 height 424
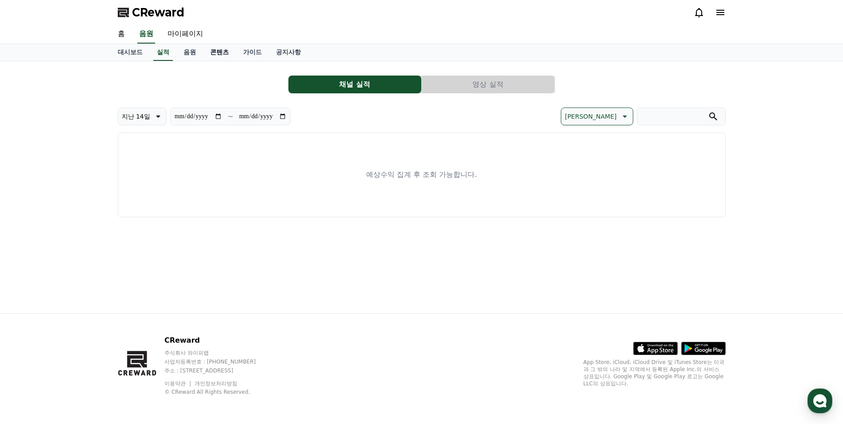
click at [212, 52] on link "콘텐츠" at bounding box center [219, 52] width 33 height 17
click at [468, 82] on button "영상 실적" at bounding box center [488, 85] width 133 height 18
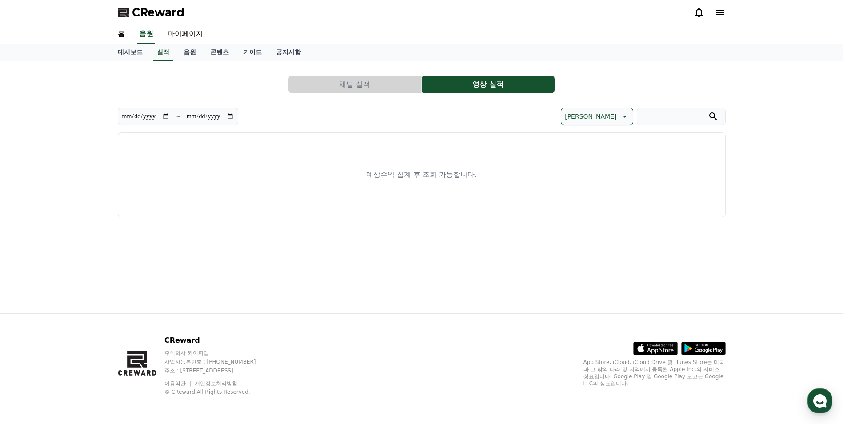
click at [367, 85] on button "채널 실적" at bounding box center [355, 85] width 133 height 18
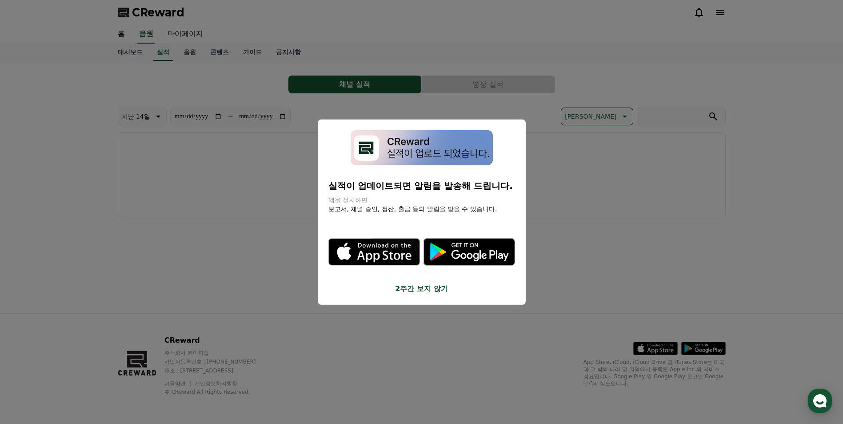
click at [250, 226] on button "close modal" at bounding box center [421, 212] width 843 height 424
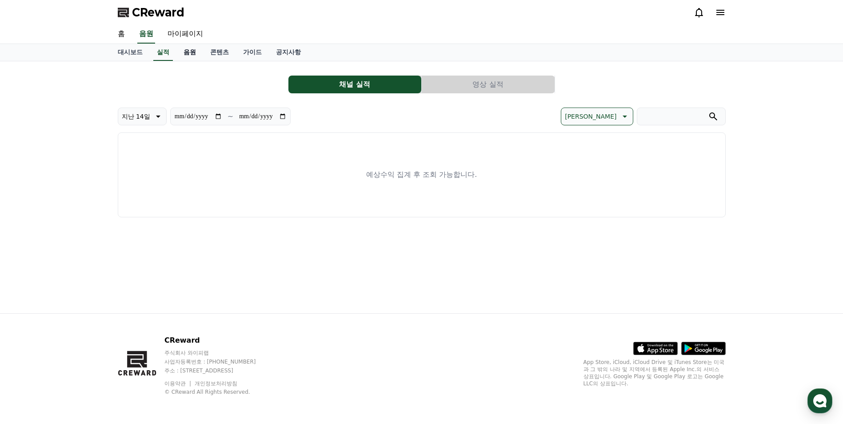
click at [190, 57] on link "음원" at bounding box center [190, 52] width 27 height 17
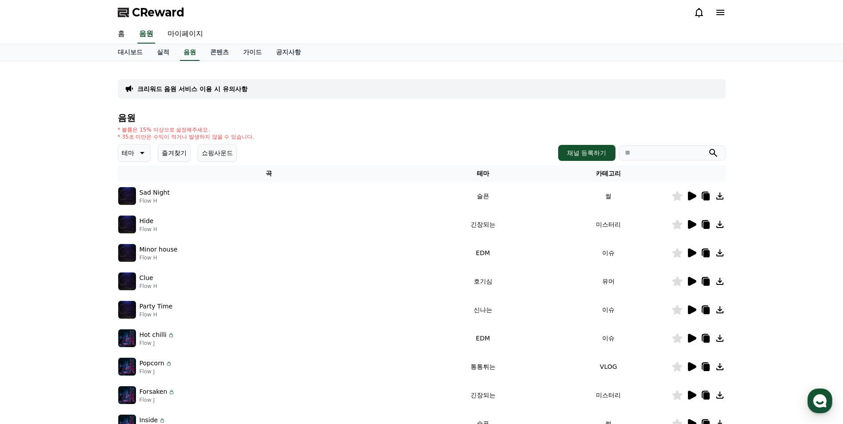
click at [142, 153] on icon at bounding box center [142, 153] width 4 height 2
click at [131, 175] on button "전체" at bounding box center [129, 177] width 20 height 20
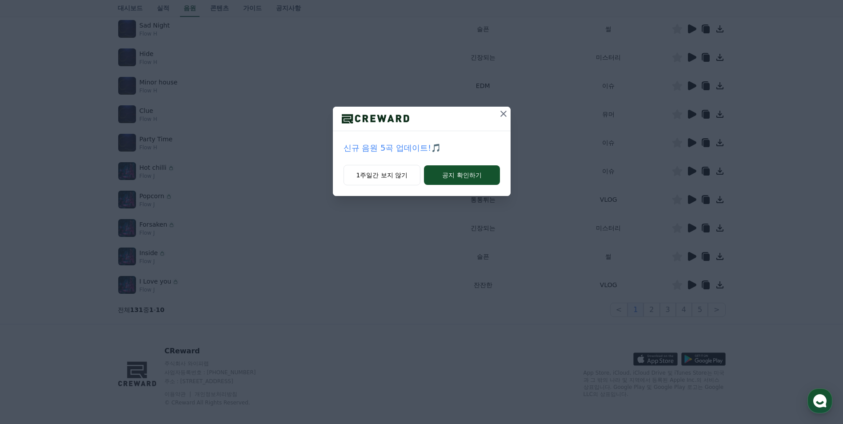
scroll to position [178, 0]
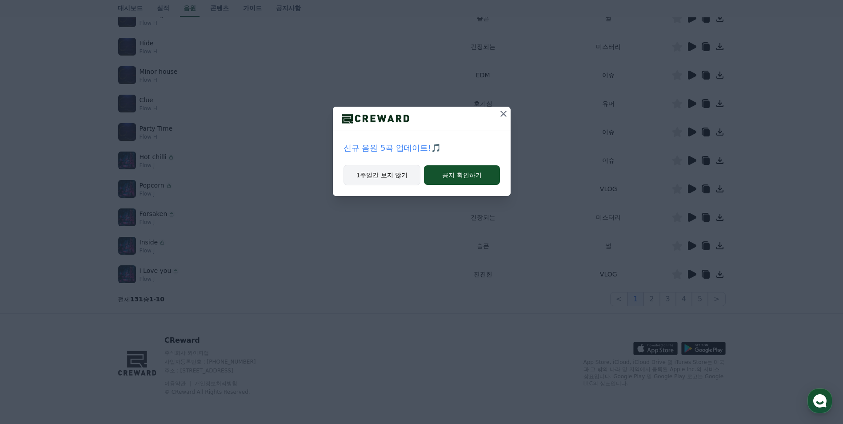
click at [384, 176] on button "1주일간 보지 않기" at bounding box center [382, 175] width 77 height 20
click at [386, 174] on button "1주일간 보지 않기" at bounding box center [382, 175] width 77 height 20
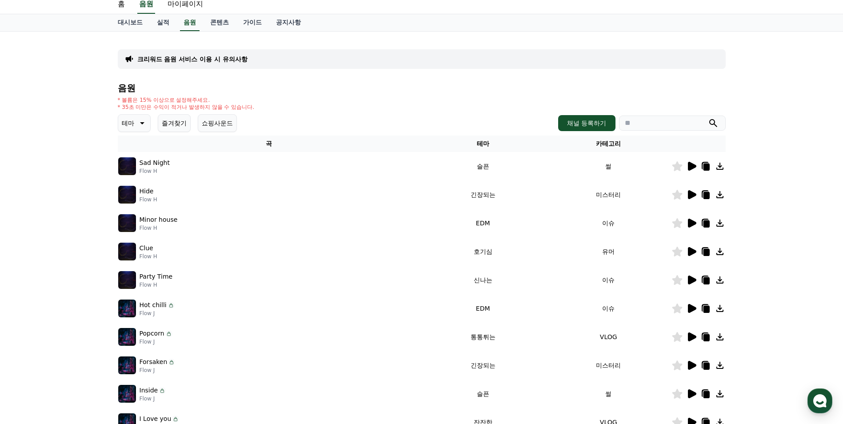
scroll to position [0, 0]
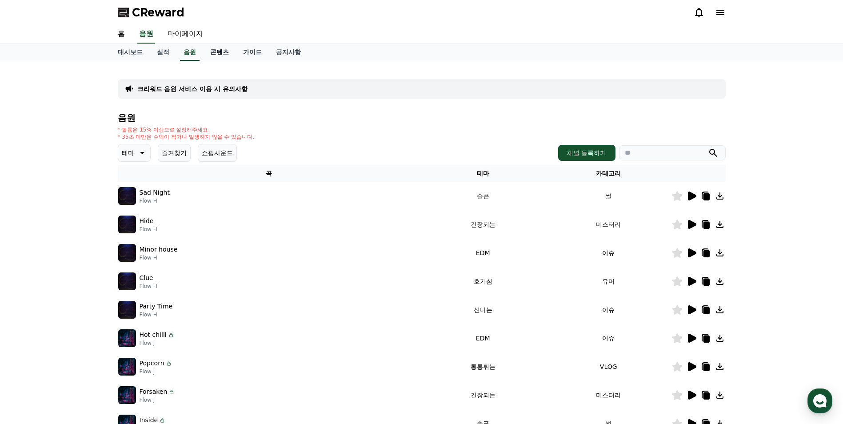
click at [214, 54] on link "콘텐츠" at bounding box center [219, 52] width 33 height 17
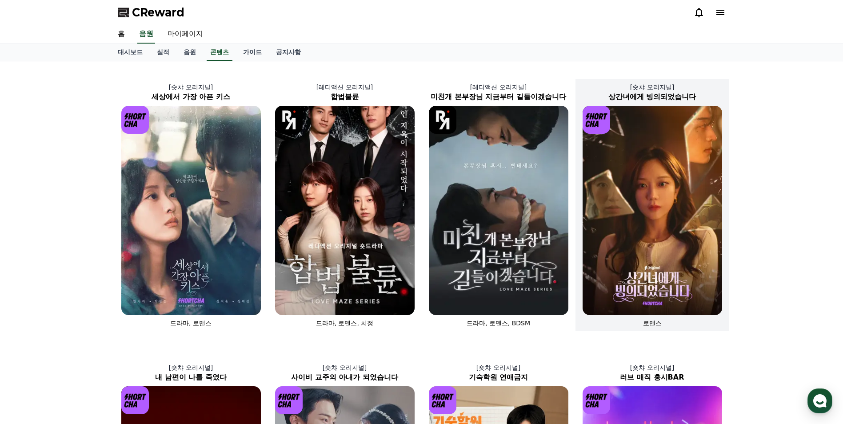
click at [636, 210] on img at bounding box center [653, 210] width 140 height 209
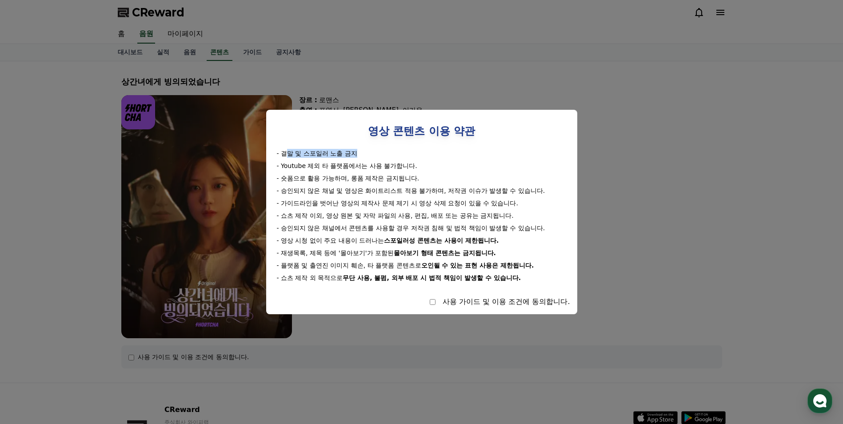
drag, startPoint x: 285, startPoint y: 152, endPoint x: 358, endPoint y: 153, distance: 72.5
click at [358, 153] on div "- 결말 및 스포일러 노출 금지" at bounding box center [422, 153] width 290 height 9
drag, startPoint x: 358, startPoint y: 153, endPoint x: 356, endPoint y: 190, distance: 37.4
click at [356, 190] on div "- 승인되지 않은 채널 및 영상은 화이트리스트 적용 불가하며, 저작권 이슈가 발생할 수 있습니다." at bounding box center [422, 190] width 290 height 9
drag, startPoint x: 286, startPoint y: 169, endPoint x: 427, endPoint y: 168, distance: 140.5
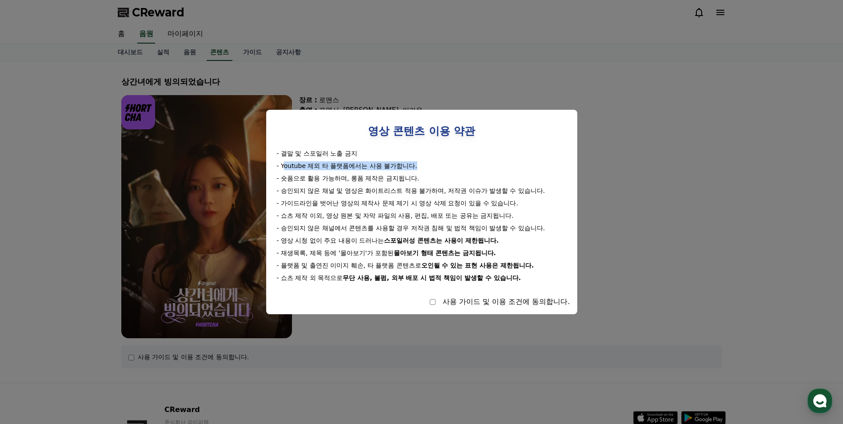
click at [427, 168] on div "- Youtube 제외 타 플랫폼에서는 사용 불가합니다." at bounding box center [422, 165] width 290 height 9
drag, startPoint x: 427, startPoint y: 168, endPoint x: 379, endPoint y: 168, distance: 47.6
click at [379, 168] on div "- Youtube 제외 타 플랫폼에서는 사용 불가합니다." at bounding box center [422, 165] width 290 height 9
drag, startPoint x: 302, startPoint y: 169, endPoint x: 418, endPoint y: 169, distance: 115.6
click at [418, 169] on div "- Youtube 제외 타 플랫폼에서는 사용 불가합니다." at bounding box center [422, 165] width 290 height 9
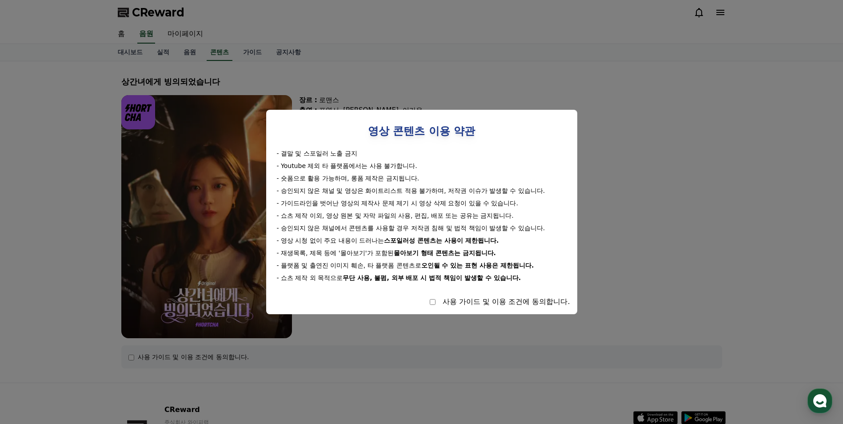
click at [295, 177] on div "- 숏폼으로 활용 가능하며, 롱폼 제작은 금지됩니다." at bounding box center [422, 178] width 290 height 9
drag, startPoint x: 288, startPoint y: 177, endPoint x: 437, endPoint y: 179, distance: 149.0
click at [437, 179] on div "- 숏폼으로 활용 가능하며, 롱폼 제작은 금지됩니다." at bounding box center [422, 178] width 290 height 9
drag, startPoint x: 437, startPoint y: 179, endPoint x: 385, endPoint y: 181, distance: 51.6
click at [385, 181] on div "- 숏폼으로 활용 가능하며, 롱폼 제작은 금지됩니다." at bounding box center [422, 178] width 290 height 9
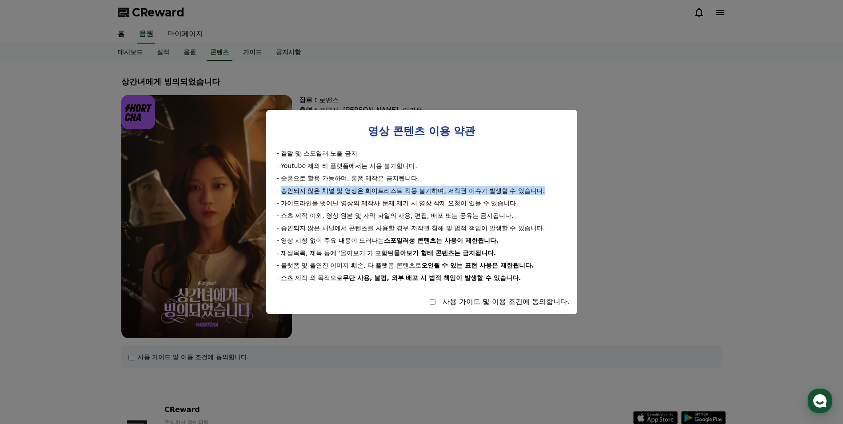
drag, startPoint x: 282, startPoint y: 192, endPoint x: 549, endPoint y: 191, distance: 266.8
click at [549, 191] on div "- 승인되지 않은 채널 및 영상은 화이트리스트 적용 불가하며, 저작권 이슈가 발생할 수 있습니다." at bounding box center [422, 190] width 290 height 9
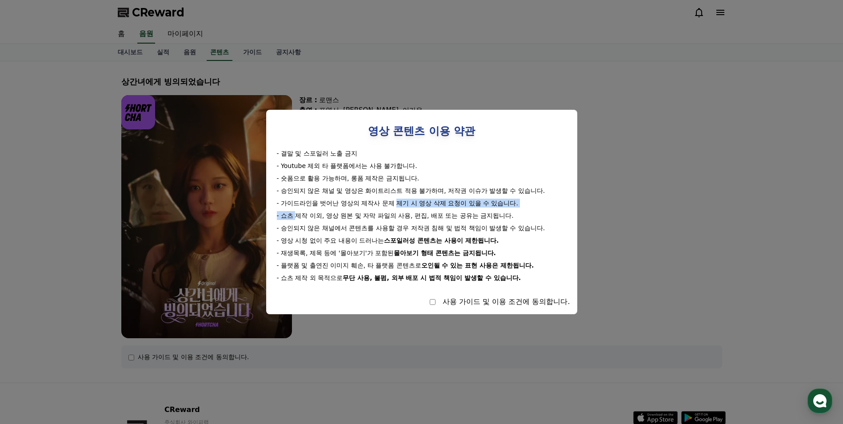
drag, startPoint x: 296, startPoint y: 209, endPoint x: 398, endPoint y: 205, distance: 102.4
click at [398, 205] on div "- 결말 및 스포일러 노출 금지 - Youtube 제외 타 플랫폼에서는 사용 불가합니다. - 숏폼으로 활용 가능하며, 롱폼 제작은 금지됩니다.…" at bounding box center [421, 215] width 297 height 133
drag, startPoint x: 398, startPoint y: 205, endPoint x: 333, endPoint y: 204, distance: 65.8
click at [333, 204] on div "- 가이드라인을 벗어난 영상의 제작사 문제 제기 시 영상 삭제 요청이 있을 수 있습니다." at bounding box center [422, 203] width 290 height 9
drag, startPoint x: 321, startPoint y: 204, endPoint x: 499, endPoint y: 204, distance: 178.3
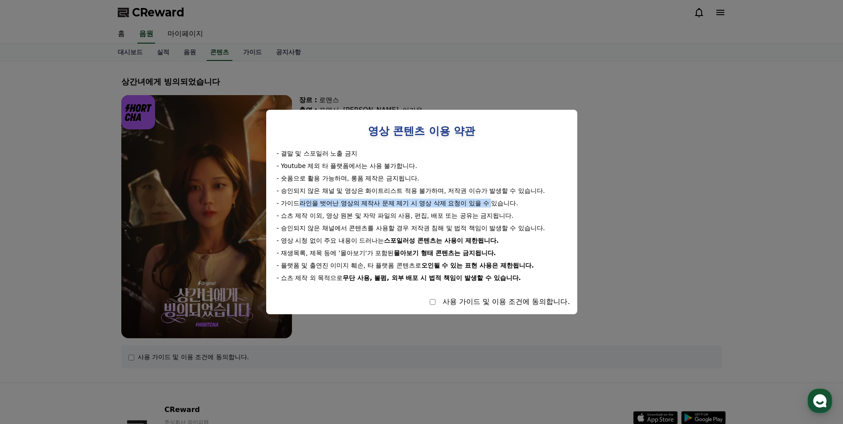
click at [499, 204] on div "- 가이드라인을 벗어난 영상의 제작사 문제 제기 시 영상 삭제 요청이 있을 수 있습니다." at bounding box center [422, 203] width 290 height 9
click at [500, 204] on div "- 가이드라인을 벗어난 영상의 제작사 문제 제기 시 영상 삭제 요청이 있을 수 있습니다." at bounding box center [422, 203] width 290 height 9
click at [361, 213] on div "- 쇼츠 제작 이외, 영상 원본 및 자막 파일의 사용, 편집, 배포 또는 공유는 금지됩니다." at bounding box center [422, 215] width 290 height 9
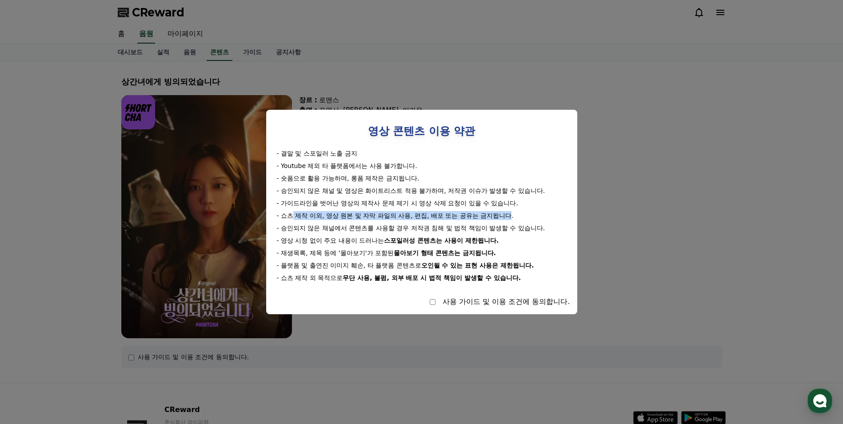
drag, startPoint x: 294, startPoint y: 217, endPoint x: 511, endPoint y: 211, distance: 217.0
click at [511, 211] on div "- 결말 및 스포일러 노출 금지 - Youtube 제외 타 플랫폼에서는 사용 불가합니다. - 숏폼으로 활용 가능하며, 롱폼 제작은 금지됩니다.…" at bounding box center [421, 215] width 297 height 133
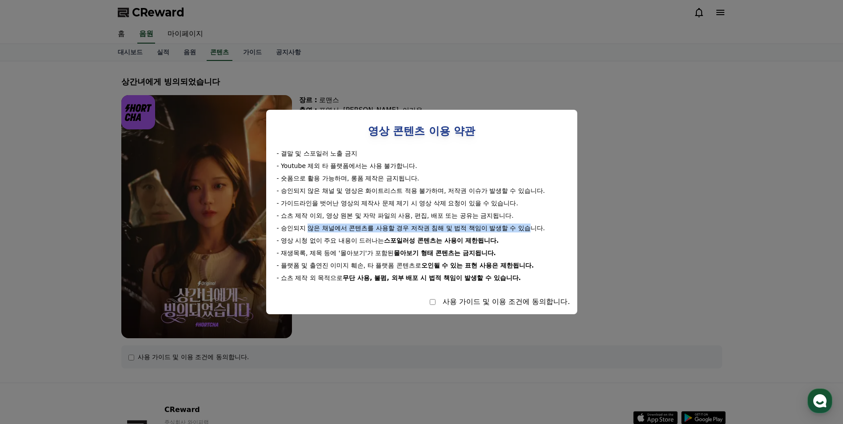
drag, startPoint x: 310, startPoint y: 229, endPoint x: 537, endPoint y: 231, distance: 226.8
click at [537, 231] on div "- 승인되지 않은 채널에서 콘텐츠를 사용할 경우 저작권 침해 및 법적 책임이 발생할 수 있습니다." at bounding box center [422, 228] width 290 height 9
drag, startPoint x: 293, startPoint y: 241, endPoint x: 440, endPoint y: 241, distance: 146.3
click at [440, 241] on div "- 영상 시청 없이 주요 내용이 드러나는 스포일러성 콘텐츠는 사용이 제한됩니다." at bounding box center [422, 240] width 290 height 9
drag, startPoint x: 440, startPoint y: 241, endPoint x: 373, endPoint y: 247, distance: 66.9
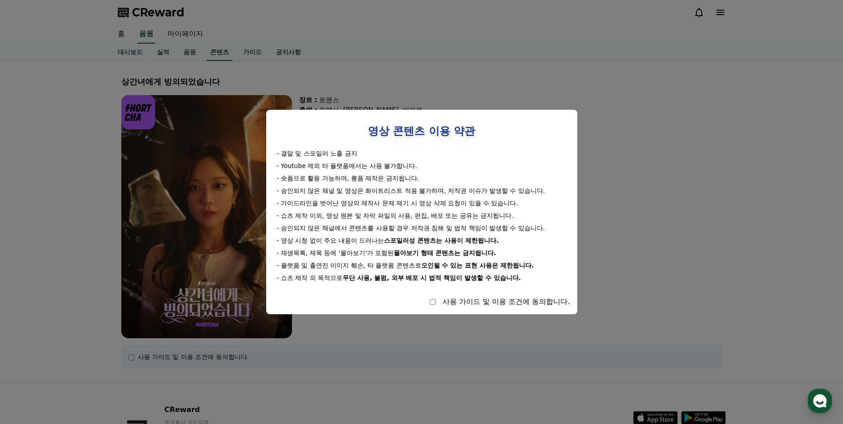
click at [373, 247] on div "- 결말 및 스포일러 노출 금지 - Youtube 제외 타 플랫폼에서는 사용 불가합니다. - 숏폼으로 활용 가능하며, 롱폼 제작은 금지됩니다.…" at bounding box center [421, 215] width 297 height 133
drag, startPoint x: 296, startPoint y: 243, endPoint x: 495, endPoint y: 243, distance: 199.6
click at [495, 243] on div "- 영상 시청 없이 주요 내용이 드러나는 스포일러성 콘텐츠는 사용이 제한됩니다." at bounding box center [422, 240] width 290 height 9
drag, startPoint x: 287, startPoint y: 253, endPoint x: 518, endPoint y: 253, distance: 230.8
click at [518, 253] on div "- 재생목록, 제목 등에 '몰아보기'가 포함된 몰아보기 형태 콘텐츠는 금지됩니다." at bounding box center [422, 253] width 290 height 9
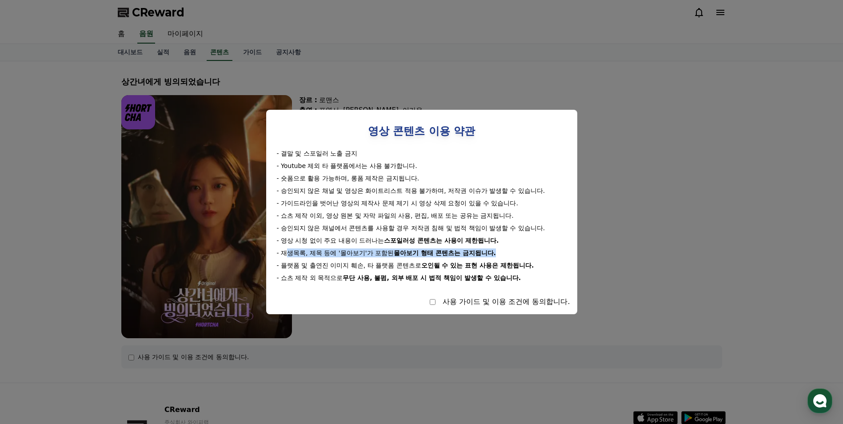
click at [412, 254] on strong "몰아보기 형태 콘텐츠는 금지됩니다." at bounding box center [445, 252] width 102 height 7
drag, startPoint x: 339, startPoint y: 254, endPoint x: 498, endPoint y: 254, distance: 159.6
click at [498, 254] on div "- 재생목록, 제목 등에 '몰아보기'가 포함된 몰아보기 형태 콘텐츠는 금지됩니다." at bounding box center [422, 253] width 290 height 9
drag, startPoint x: 498, startPoint y: 254, endPoint x: 429, endPoint y: 255, distance: 68.9
click at [429, 255] on strong "몰아보기 형태 콘텐츠는 금지됩니다." at bounding box center [445, 252] width 102 height 7
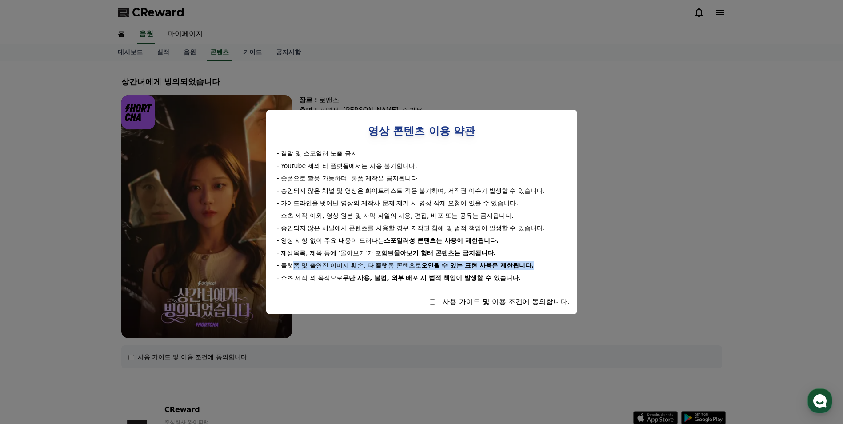
drag, startPoint x: 292, startPoint y: 265, endPoint x: 537, endPoint y: 265, distance: 244.5
click at [537, 265] on div "- 플랫폼 및 출연진 이미지 훼손, 타 플랫폼 콘텐츠로 오인될 수 있는 표현 사용은 제한됩니다." at bounding box center [422, 265] width 290 height 9
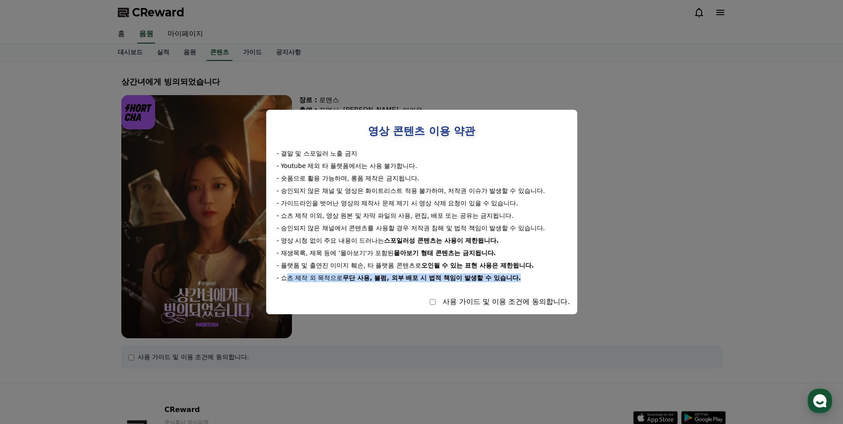
drag, startPoint x: 290, startPoint y: 277, endPoint x: 525, endPoint y: 276, distance: 234.8
click at [525, 276] on div "- 쇼츠 제작 외 목적으로 무단 사용, 불펌, 외부 배포 시 법적 책임이 발생할 수 있습니다." at bounding box center [422, 277] width 290 height 9
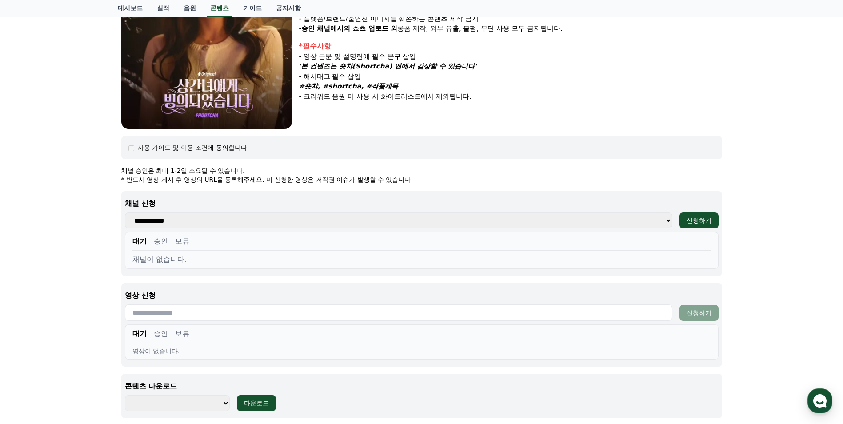
scroll to position [222, 0]
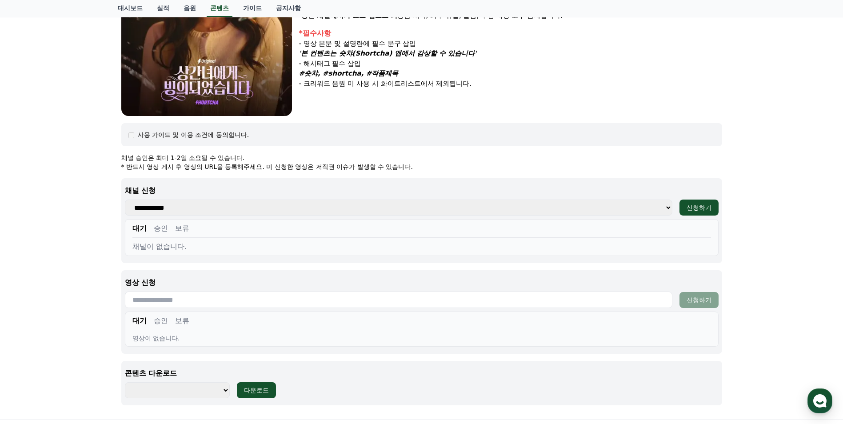
drag, startPoint x: 117, startPoint y: 281, endPoint x: 165, endPoint y: 281, distance: 47.1
click at [165, 281] on div "상간녀에게 빙의되었습니다 장르 : 로맨스 출연 : 표영서, 권혁현, 이가은 내용 : 성공을 포기하고, 남편 수혁과 노예 계약을 맺으며 결혼한 …" at bounding box center [422, 129] width 608 height 566
drag, startPoint x: 165, startPoint y: 281, endPoint x: 110, endPoint y: 289, distance: 55.3
click at [110, 289] on div "상간녀에게 빙의되었습니다 장르 : 로맨스 출연 : 표영서, 권혁현, 이가은 내용 : 성공을 포기하고, 남편 수혁과 노예 계약을 맺으며 결혼한 …" at bounding box center [421, 129] width 843 height 581
click at [154, 301] on input "text" at bounding box center [399, 300] width 548 height 16
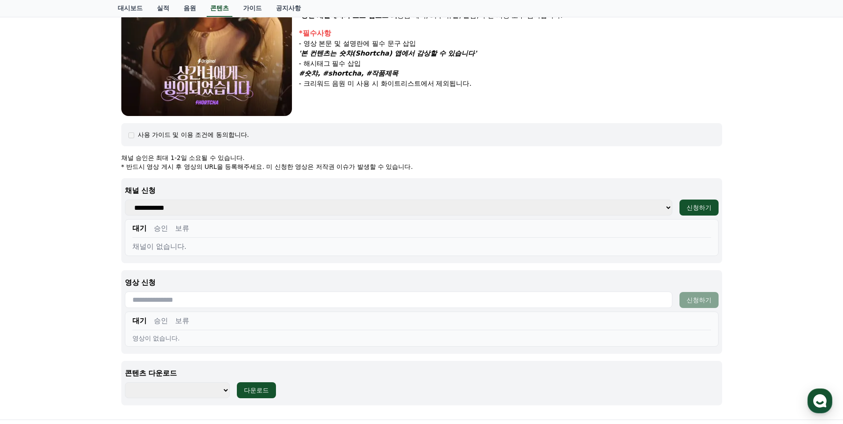
click at [104, 304] on div "상간녀에게 빙의되었습니다 장르 : 로맨스 출연 : 표영서, 권혁현, 이가은 내용 : 성공을 포기하고, 남편 수혁과 노예 계약을 맺으며 결혼한 …" at bounding box center [421, 129] width 843 height 581
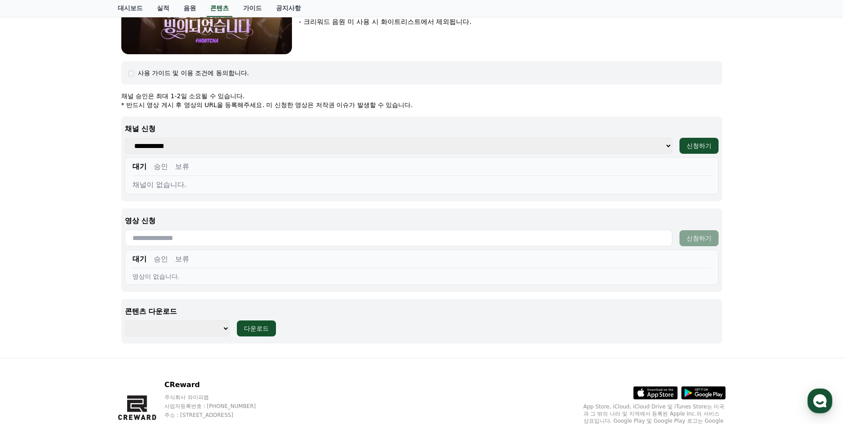
scroll to position [297, 0]
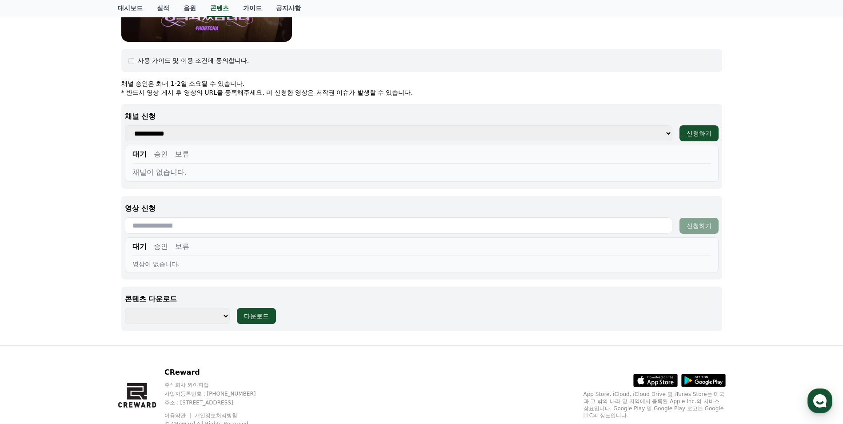
drag, startPoint x: 148, startPoint y: 302, endPoint x: 171, endPoint y: 304, distance: 23.6
click at [171, 304] on p "콘텐츠 다운로드" at bounding box center [422, 299] width 594 height 11
drag, startPoint x: 171, startPoint y: 304, endPoint x: 225, endPoint y: 317, distance: 55.8
click at [225, 317] on select "**********" at bounding box center [177, 316] width 105 height 16
select select "**********"
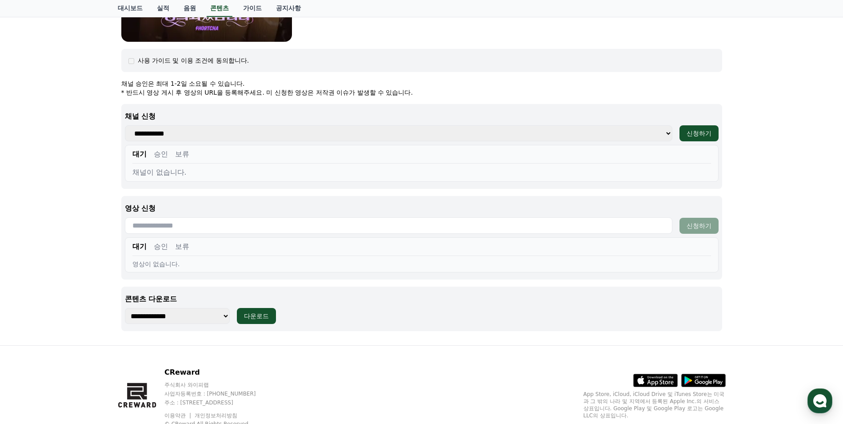
click at [125, 308] on select "**********" at bounding box center [177, 316] width 105 height 16
click at [97, 302] on div "상간녀에게 빙의되었습니다 장르 : 로맨스 출연 : 표영서, 권혁현, 이가은 내용 : 성공을 포기하고, 남편 수혁과 노예 계약을 맺으며 결혼한 …" at bounding box center [421, 55] width 843 height 581
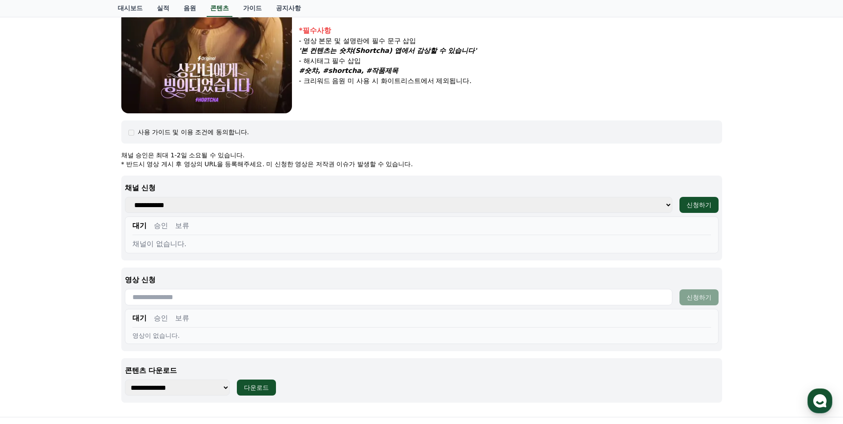
scroll to position [222, 0]
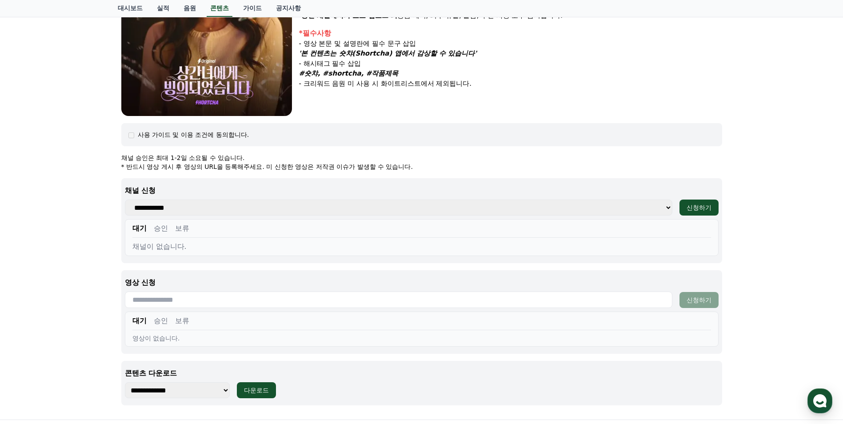
click at [666, 212] on select "**********" at bounding box center [399, 208] width 548 height 16
select select
click at [125, 200] on select "**********" at bounding box center [399, 208] width 548 height 16
click at [361, 217] on div "**********" at bounding box center [421, 220] width 601 height 85
click at [240, 216] on div "**********" at bounding box center [421, 220] width 601 height 85
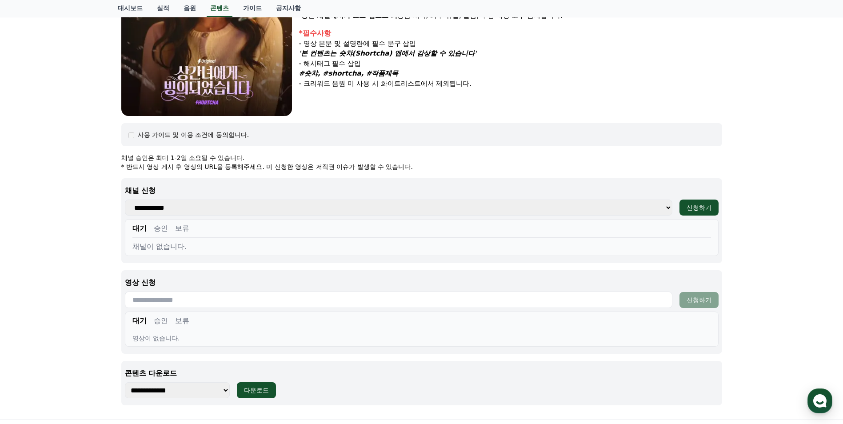
click at [236, 212] on select "**********" at bounding box center [399, 208] width 548 height 16
click at [236, 210] on select "**********" at bounding box center [399, 208] width 548 height 16
click at [659, 208] on select "**********" at bounding box center [399, 208] width 548 height 16
click at [662, 208] on select "**********" at bounding box center [399, 208] width 548 height 16
click at [134, 192] on p "채널 신청" at bounding box center [422, 190] width 594 height 11
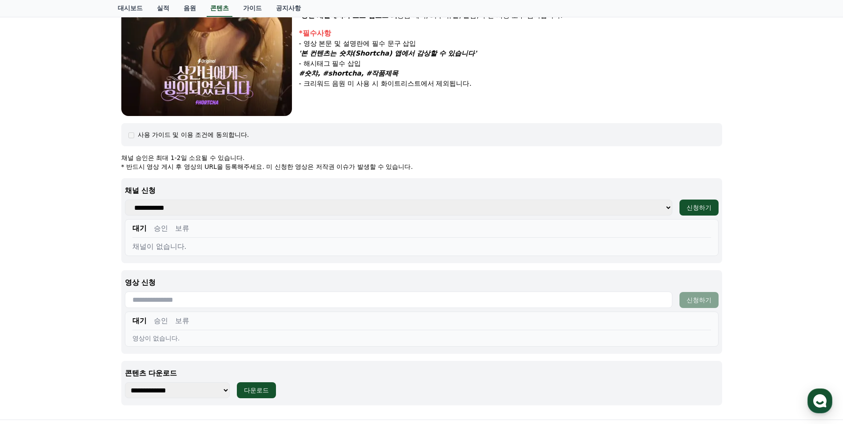
drag, startPoint x: 132, startPoint y: 191, endPoint x: 195, endPoint y: 191, distance: 63.1
click at [195, 191] on p "채널 신청" at bounding box center [422, 190] width 594 height 11
click at [166, 206] on select "**********" at bounding box center [399, 208] width 548 height 16
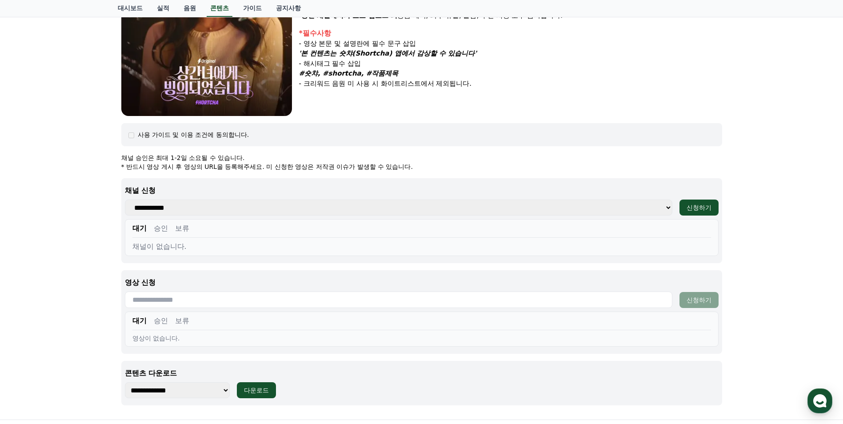
click at [171, 245] on div "채널이 없습니다." at bounding box center [421, 246] width 579 height 11
click at [107, 244] on div "상간녀에게 빙의되었습니다 장르 : 로맨스 출연 : 표영서, 권혁현, 이가은 내용 : 성공을 포기하고, 남편 수혁과 노예 계약을 맺으며 결혼한 …" at bounding box center [421, 129] width 843 height 581
click at [82, 233] on div "상간녀에게 빙의되었습니다 장르 : 로맨스 출연 : 표영서, 권혁현, 이가은 내용 : 성공을 포기하고, 남편 수혁과 노예 계약을 맺으며 결혼한 …" at bounding box center [421, 129] width 843 height 581
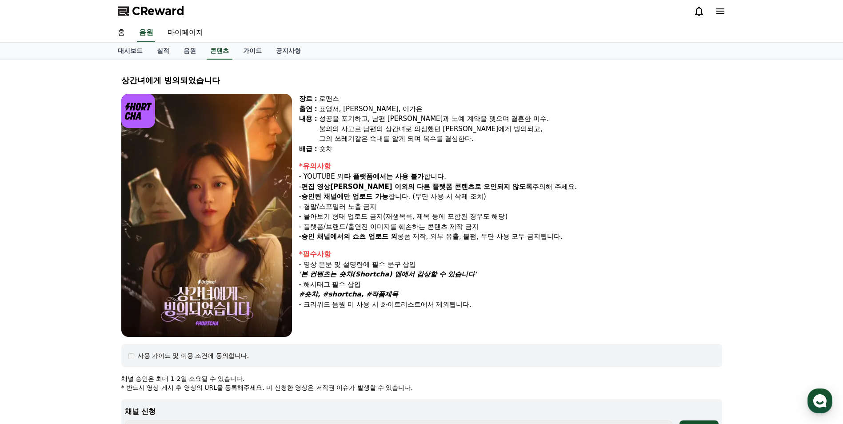
scroll to position [0, 0]
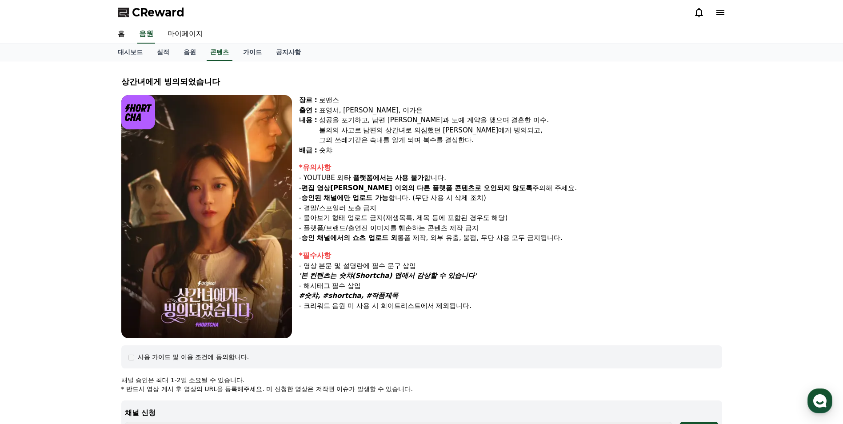
click at [561, 98] on div "로맨스" at bounding box center [520, 100] width 403 height 10
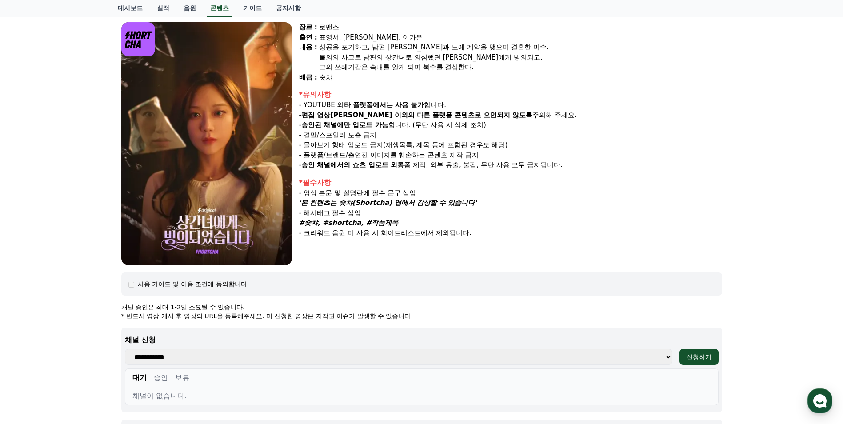
scroll to position [37, 0]
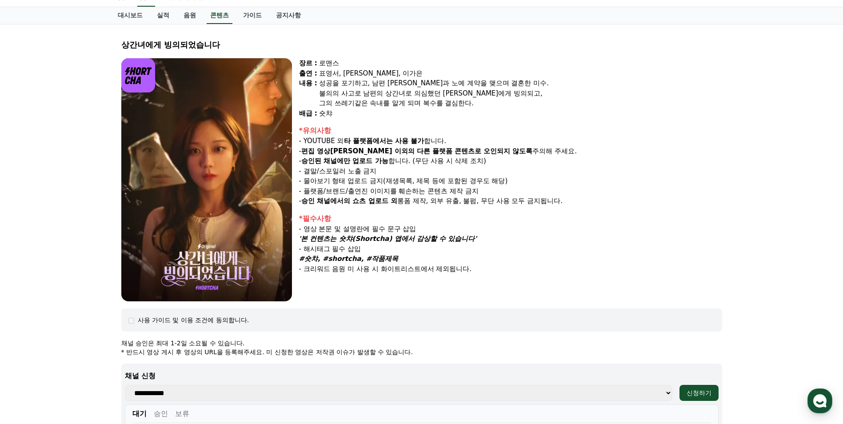
drag, startPoint x: 306, startPoint y: 240, endPoint x: 472, endPoint y: 239, distance: 165.8
click at [472, 239] on strong "'본 컨텐츠는 숏챠(Shortcha) 앱에서 감상할 수 있습니다'" at bounding box center [388, 239] width 178 height 8
drag, startPoint x: 302, startPoint y: 230, endPoint x: 420, endPoint y: 230, distance: 117.8
click at [420, 230] on div "- 영상 본문 및 설명란에 필수 문구 삽입" at bounding box center [510, 229] width 423 height 10
click at [322, 233] on div "- 영상 본문 및 설명란에 필수 문구 삽입" at bounding box center [510, 229] width 423 height 10
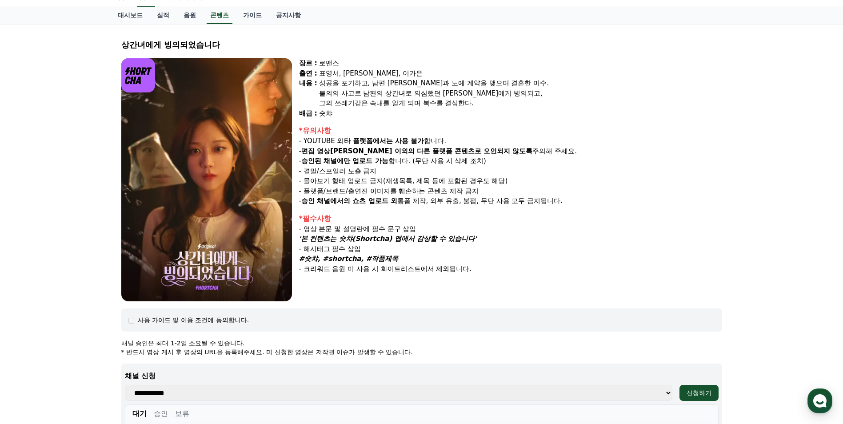
drag, startPoint x: 308, startPoint y: 230, endPoint x: 458, endPoint y: 230, distance: 149.4
click at [458, 230] on div "- 영상 본문 및 설명란에 필수 문구 삽입" at bounding box center [510, 229] width 423 height 10
drag, startPoint x: 321, startPoint y: 236, endPoint x: 474, endPoint y: 236, distance: 152.5
click at [474, 236] on strong "'본 컨텐츠는 숏챠(Shortcha) 앱에서 감상할 수 있습니다'" at bounding box center [388, 239] width 178 height 8
drag, startPoint x: 317, startPoint y: 254, endPoint x: 394, endPoint y: 251, distance: 77.0
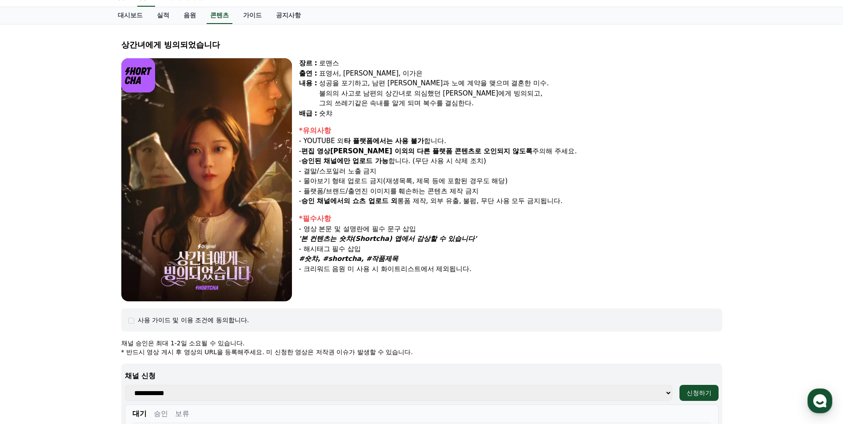
click at [394, 251] on div "*필수사항 - 영상 본문 및 설명란에 필수 문구 삽입 '본 컨텐츠는 숏챠(Shortcha) 앱에서 감상할 수 있습니다' - 해시태그 필수 삽입…" at bounding box center [510, 243] width 423 height 61
drag, startPoint x: 394, startPoint y: 251, endPoint x: 322, endPoint y: 259, distance: 72.0
click at [322, 259] on strong "#숏챠, #shortcha, #작품제목" at bounding box center [349, 259] width 100 height 8
drag, startPoint x: 309, startPoint y: 261, endPoint x: 417, endPoint y: 261, distance: 107.2
click at [417, 261] on div "#숏챠, #shortcha, #작품제목" at bounding box center [510, 259] width 423 height 10
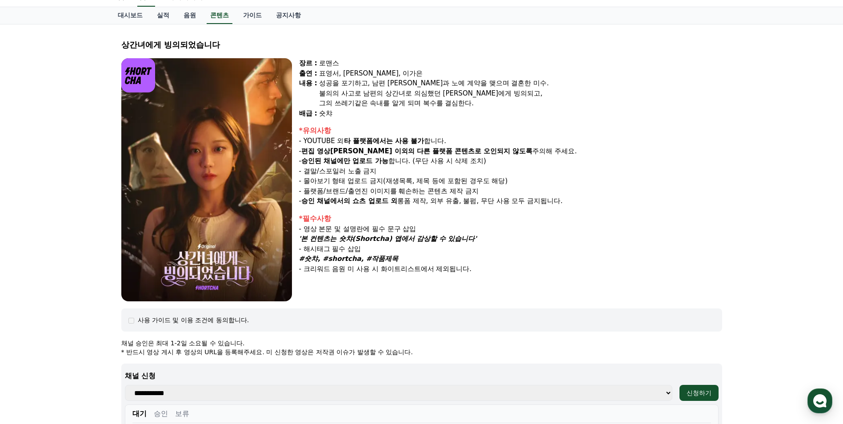
click at [549, 255] on div "#숏챠, #shortcha, #작품제목" at bounding box center [510, 259] width 423 height 10
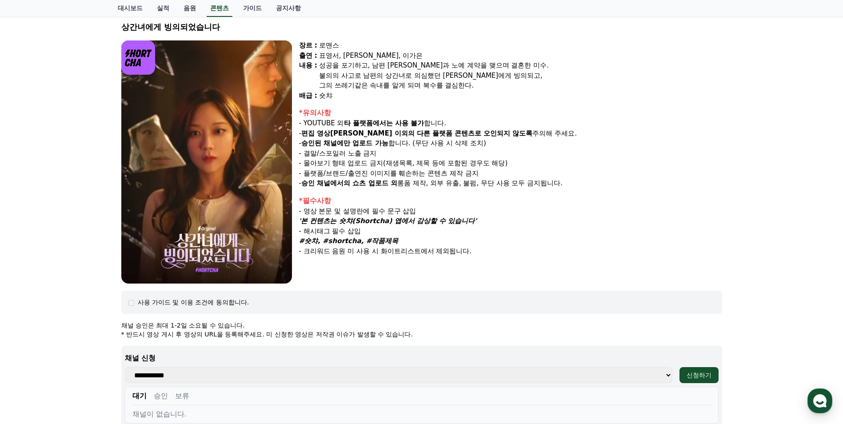
scroll to position [74, 0]
